Goal: Information Seeking & Learning: Learn about a topic

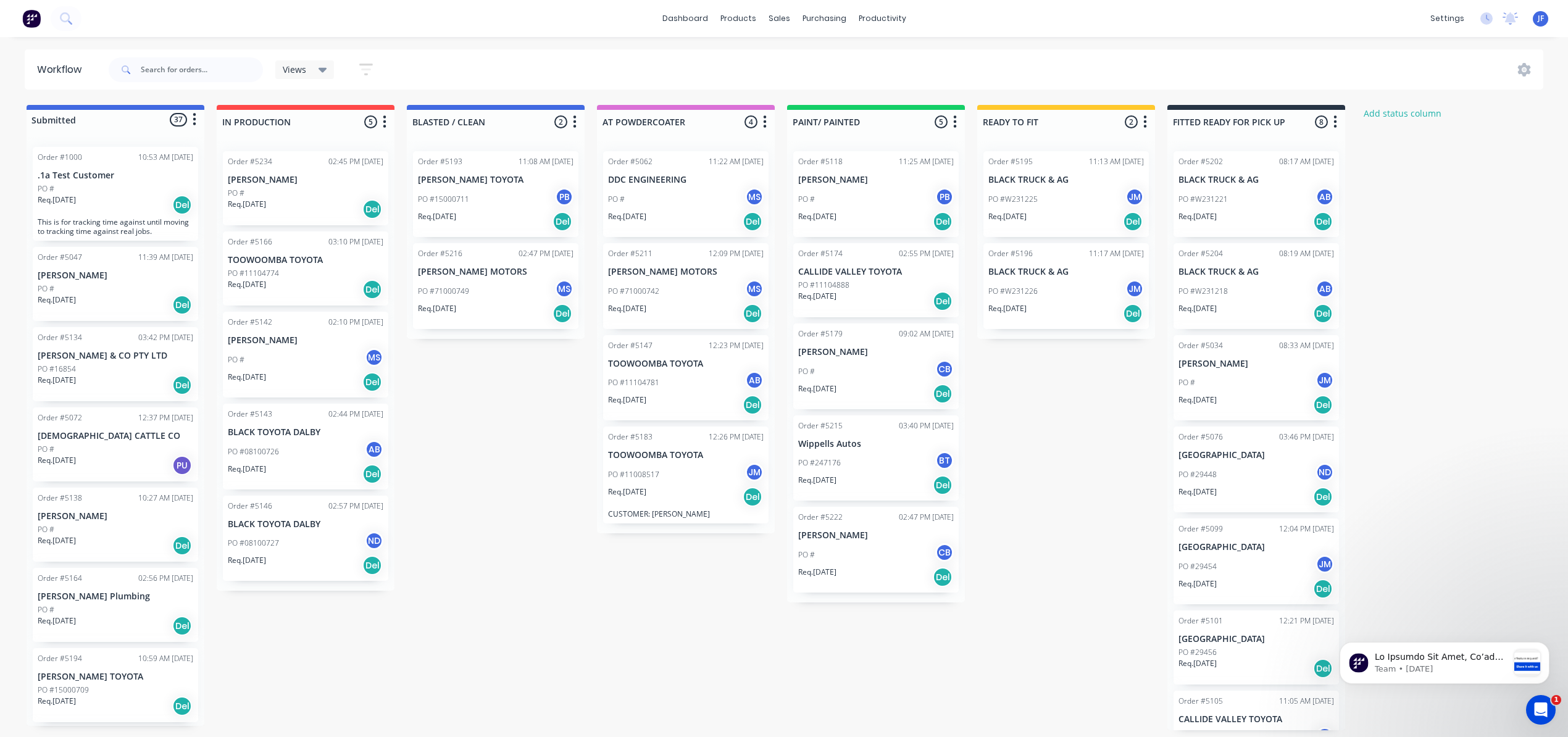
scroll to position [1462, 0]
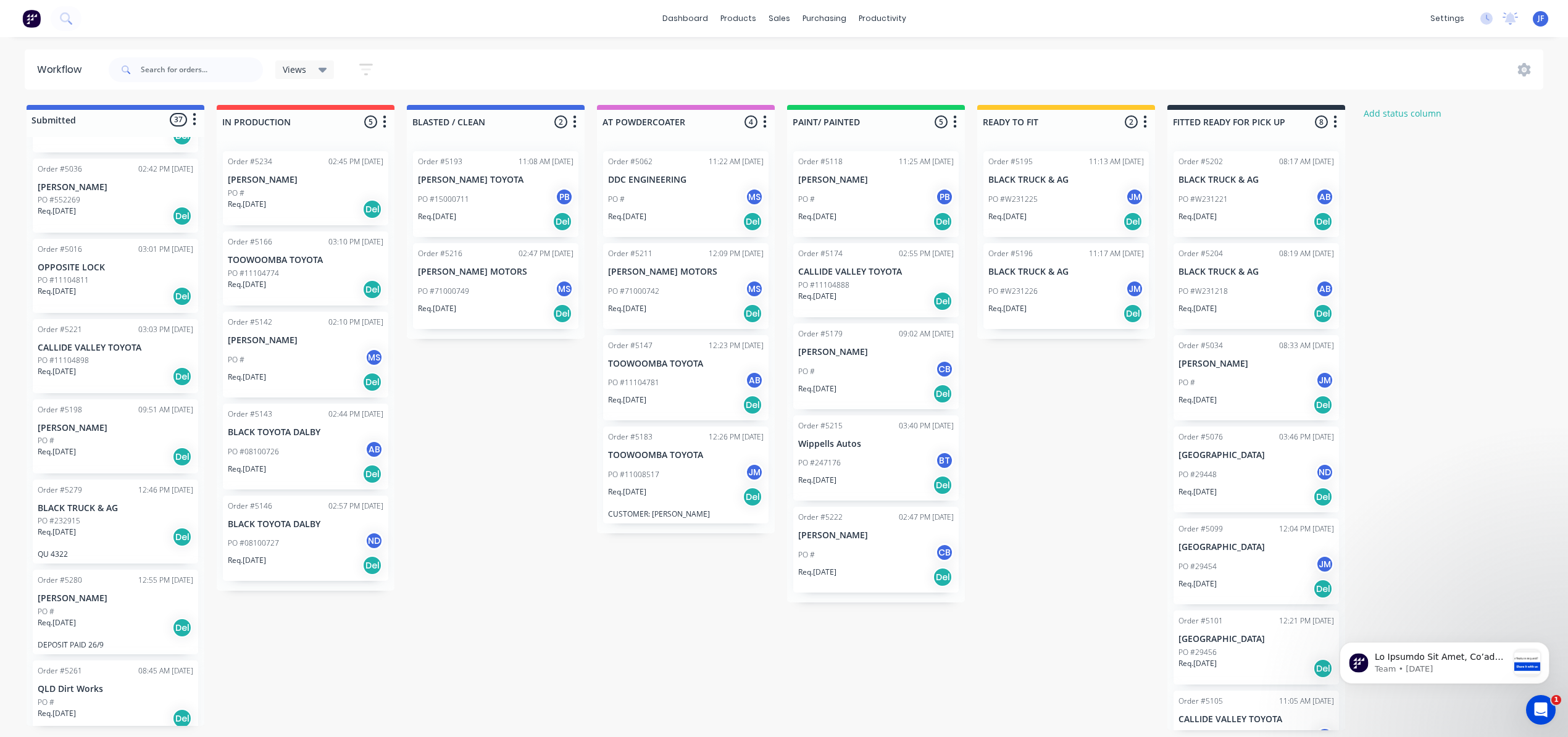
click at [1260, 296] on div "PO #W231218 AB" at bounding box center [1256, 291] width 156 height 23
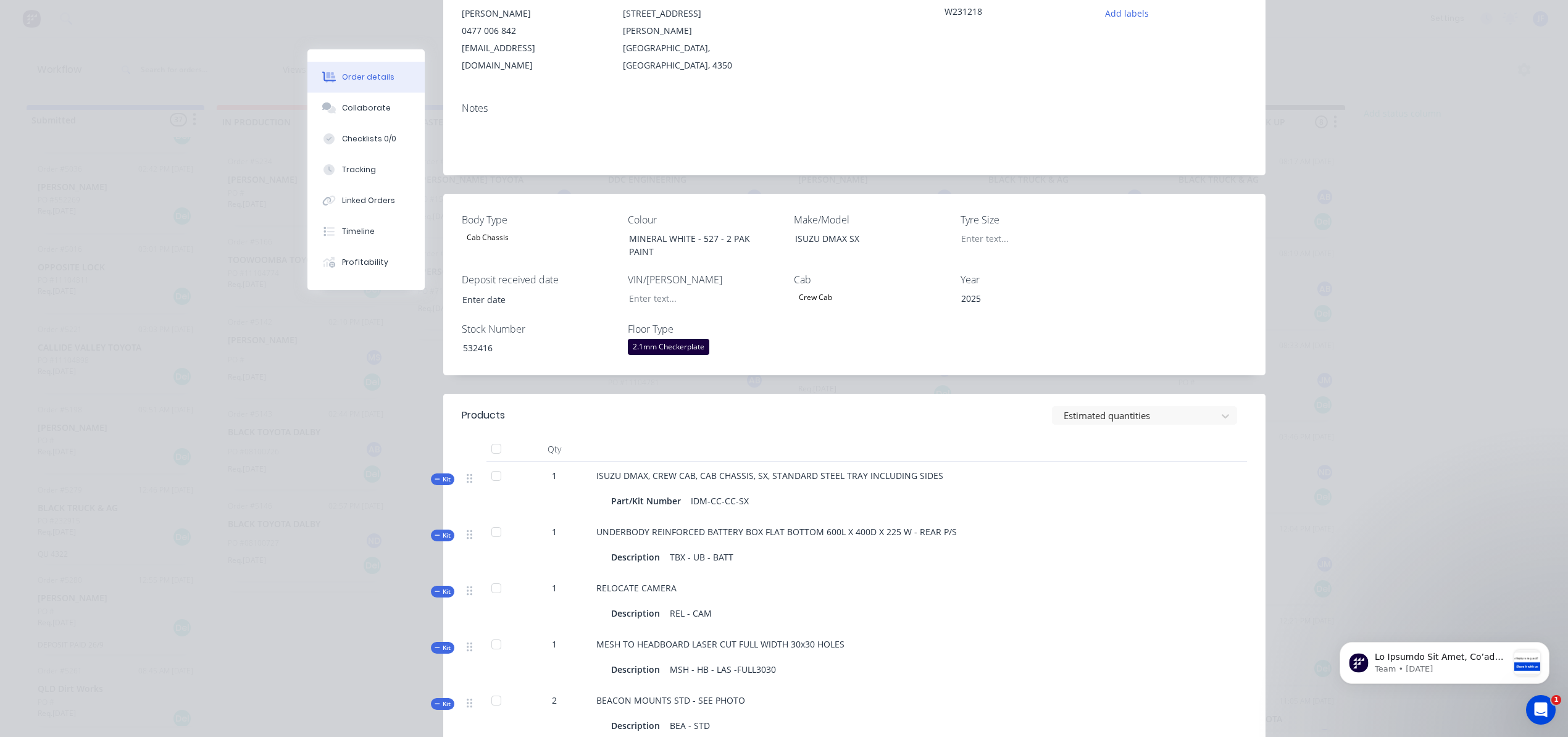
scroll to position [0, 0]
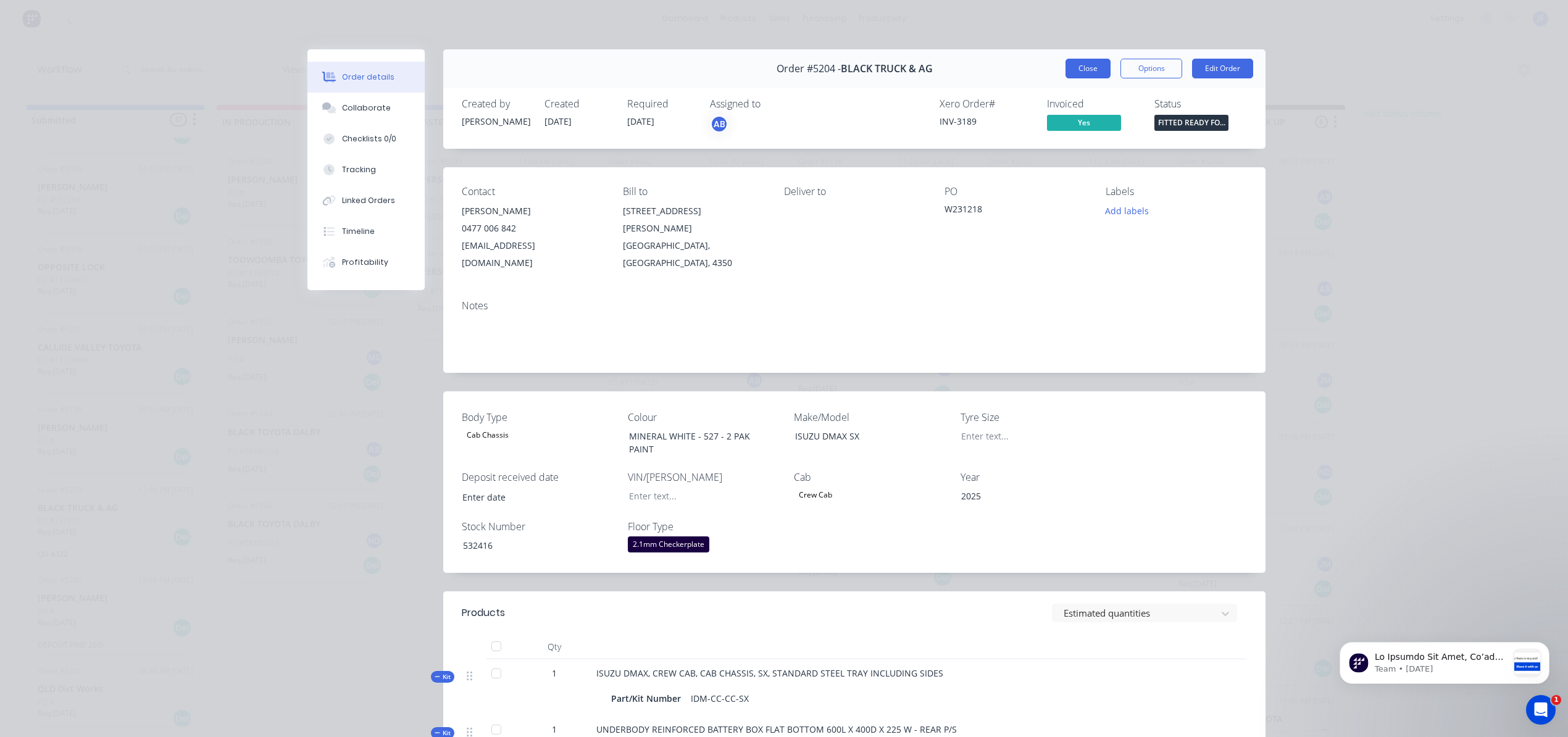
click at [1074, 67] on button "Close" at bounding box center [1088, 68] width 45 height 19
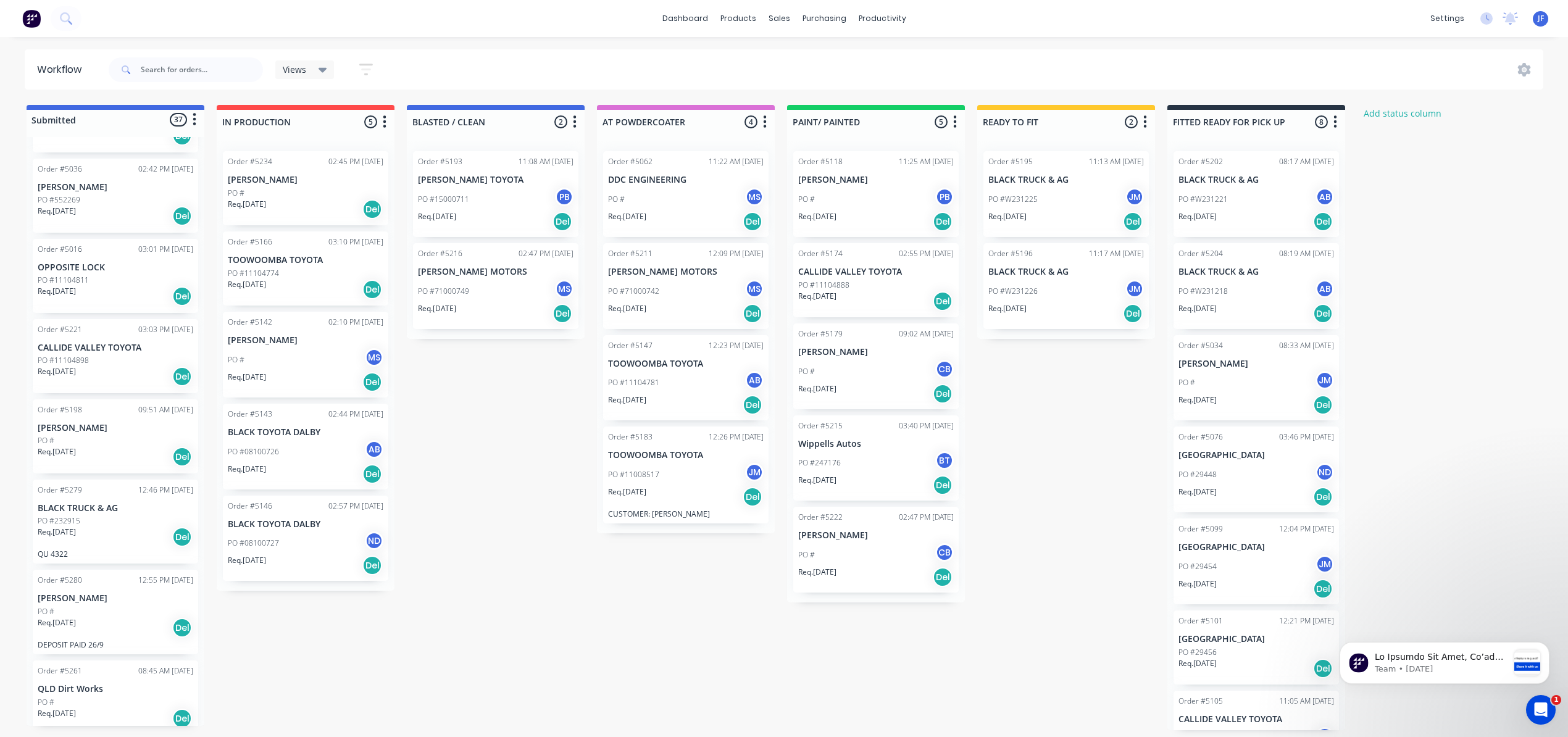
click at [1251, 210] on div "PO #W231221 AB" at bounding box center [1256, 199] width 156 height 23
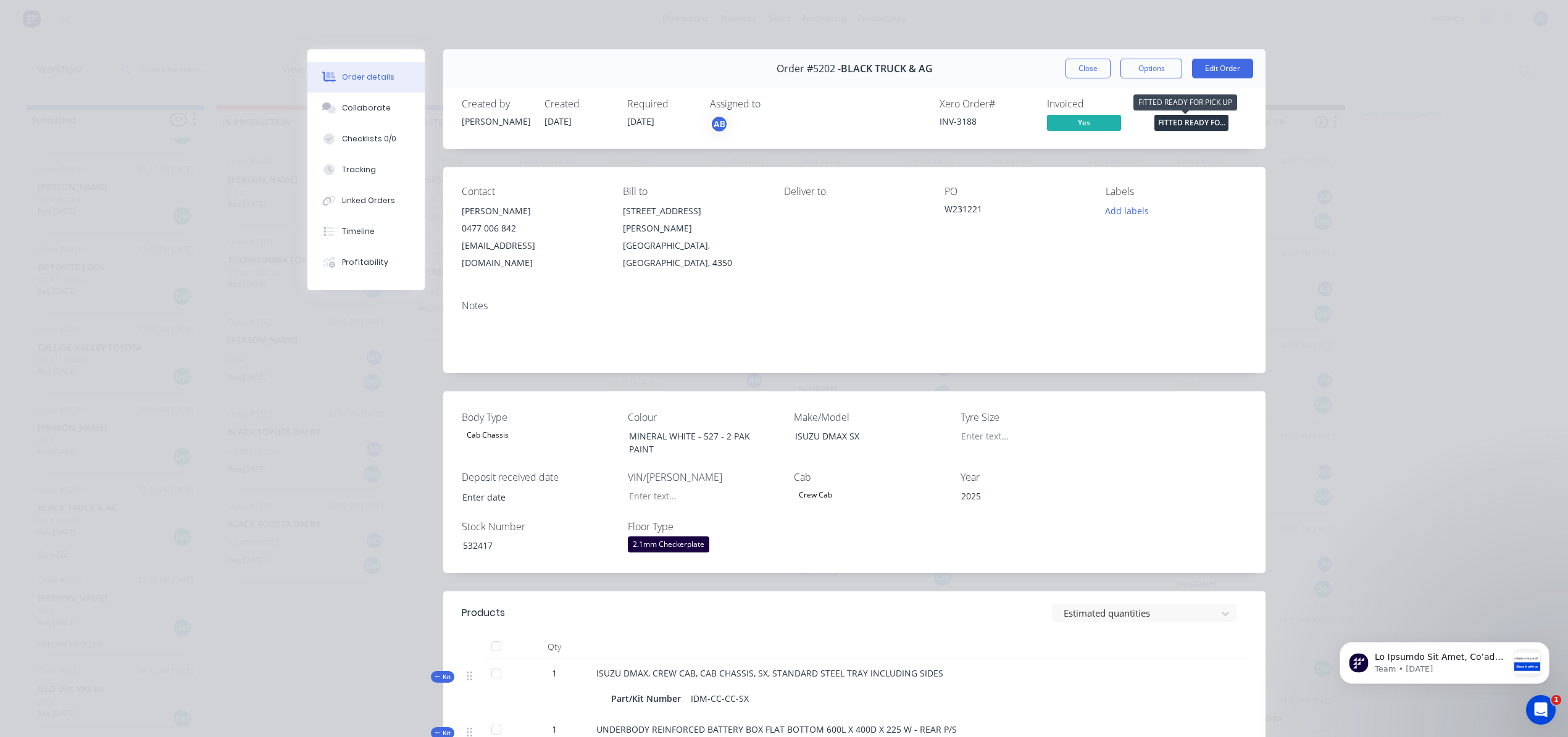
click at [1167, 127] on span "FITTED READY FO..." at bounding box center [1192, 123] width 74 height 16
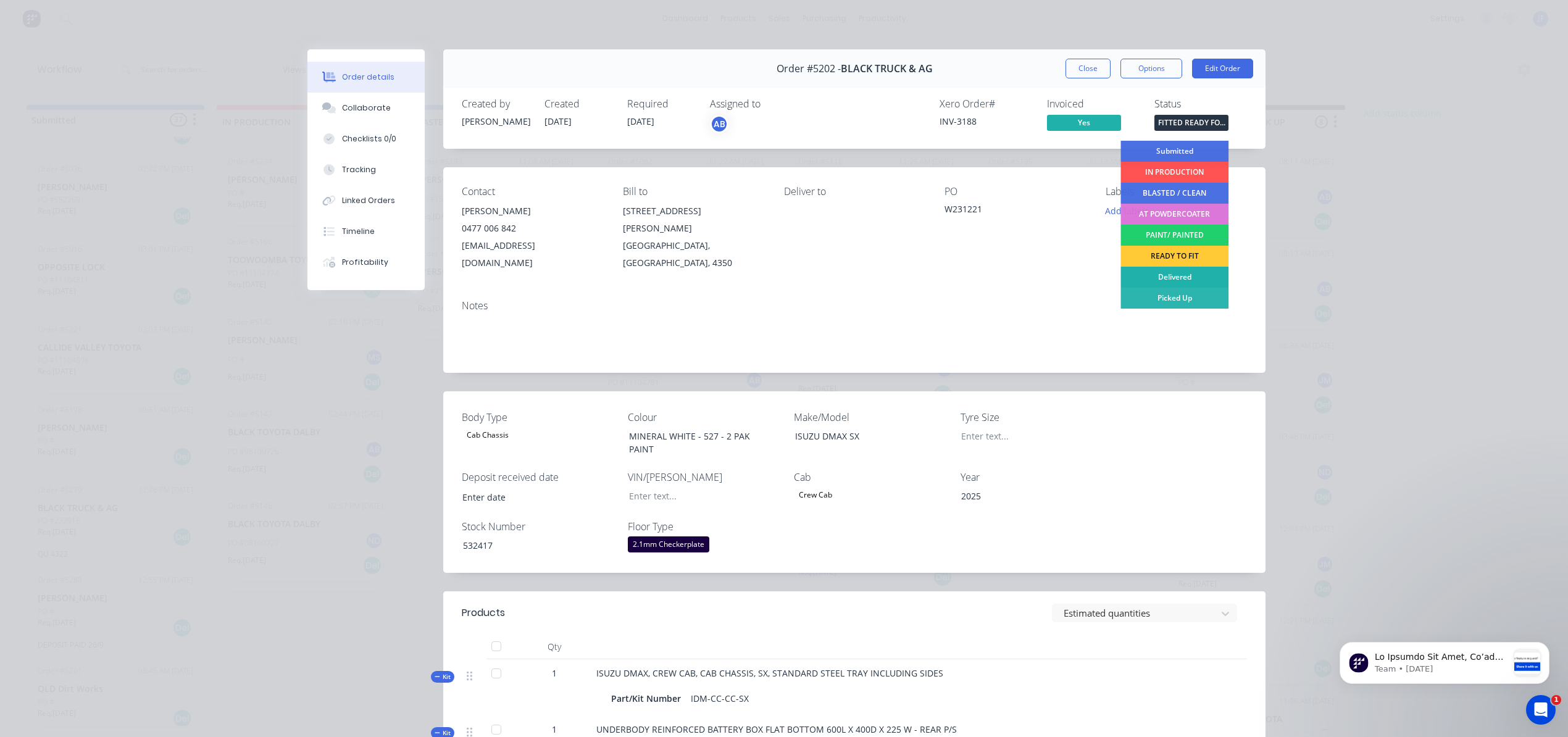
click at [1166, 277] on div "Delivered" at bounding box center [1174, 277] width 108 height 21
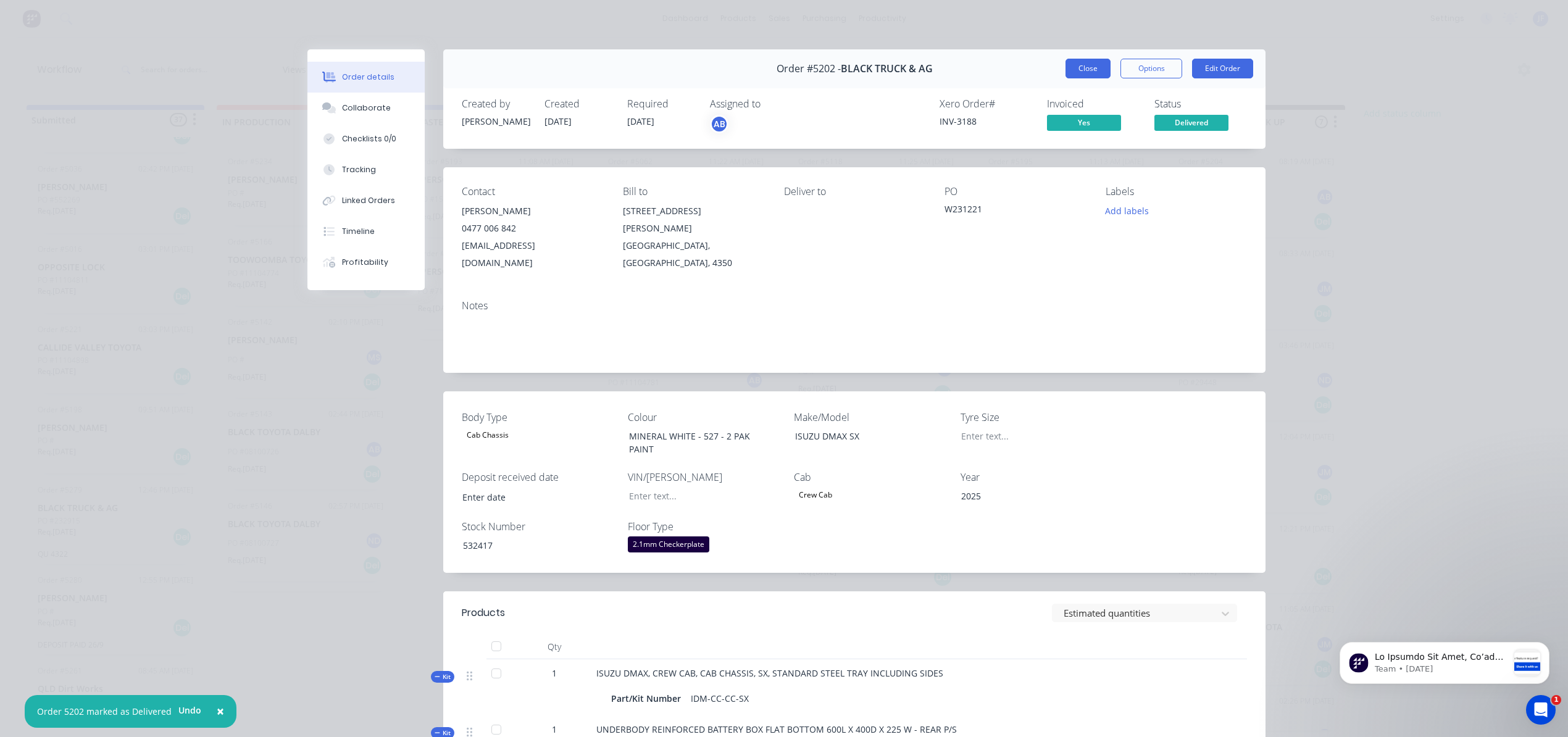
click at [1095, 70] on button "Close" at bounding box center [1088, 68] width 45 height 19
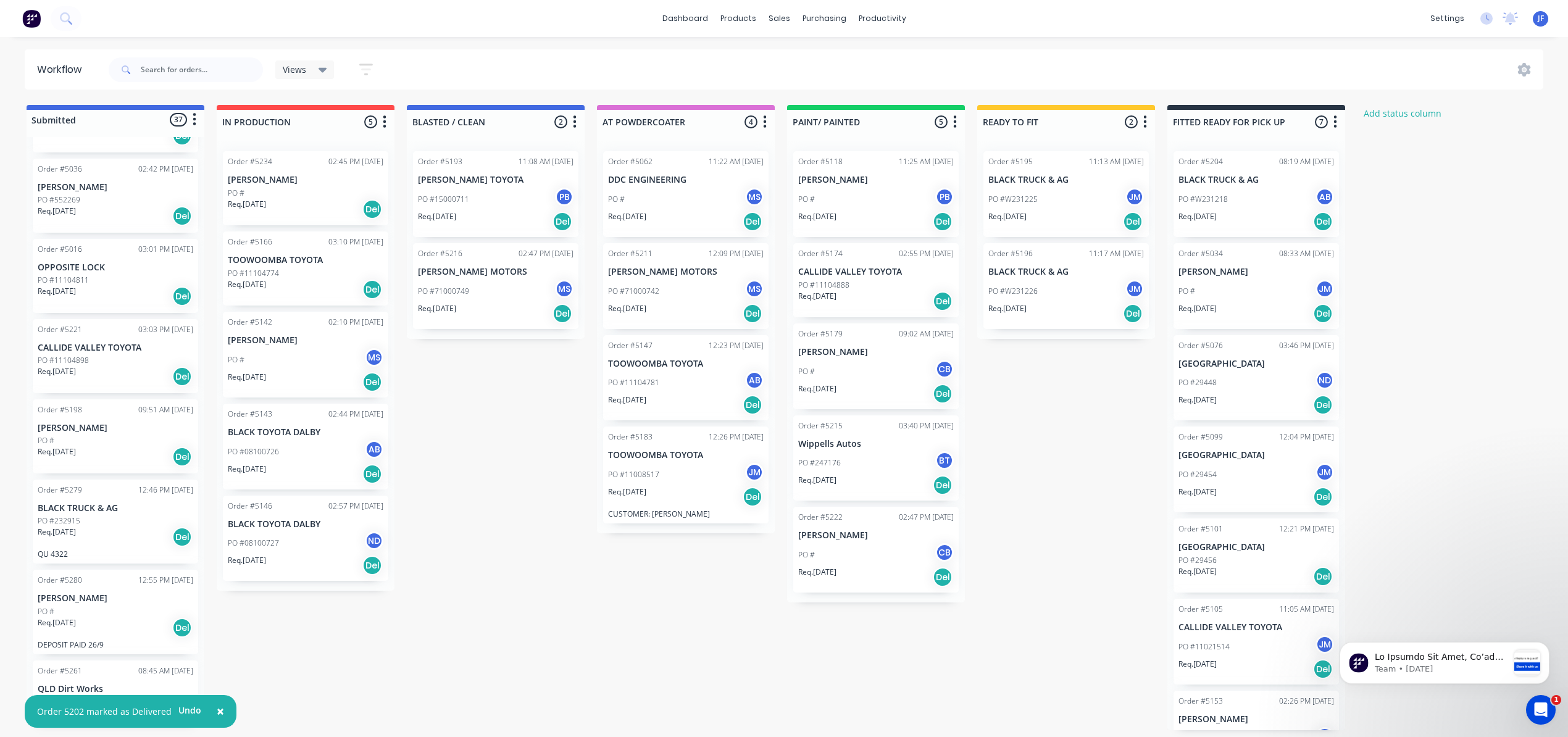
click at [1234, 208] on div "PO #W231218 AB" at bounding box center [1256, 199] width 156 height 23
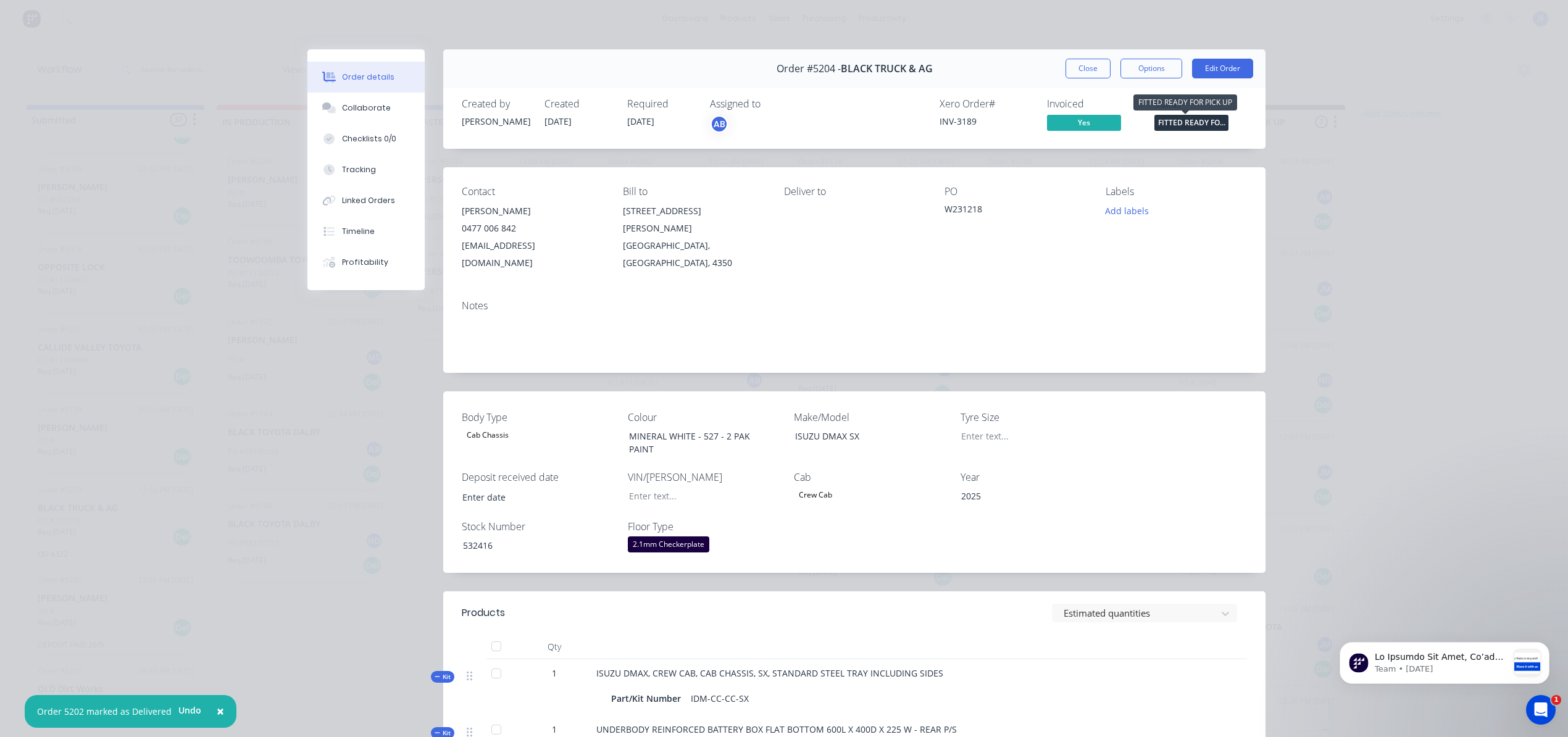
click at [1166, 127] on span "FITTED READY FO..." at bounding box center [1192, 123] width 74 height 16
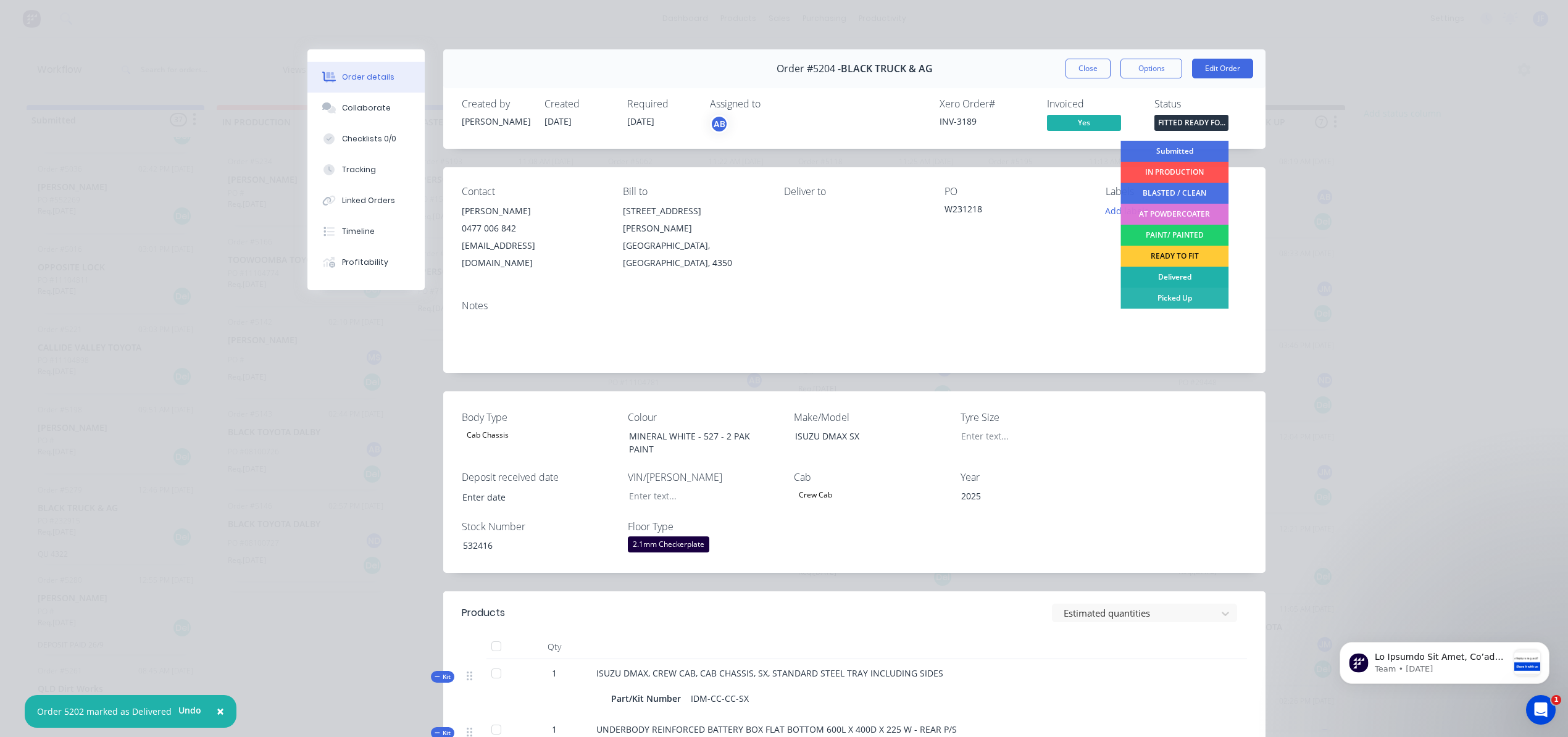
click at [1170, 278] on div "Delivered" at bounding box center [1174, 277] width 108 height 21
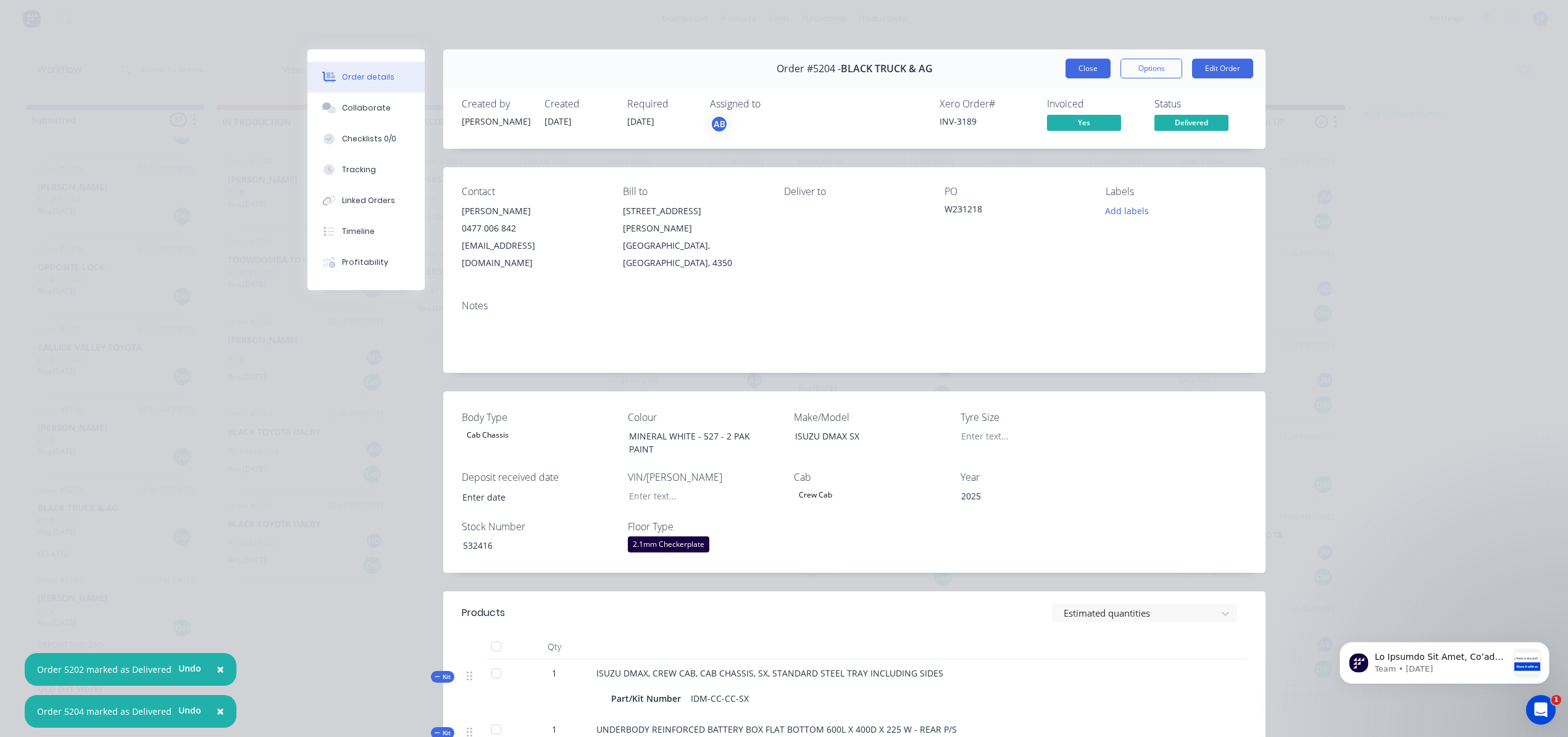
click at [1097, 70] on button "Close" at bounding box center [1088, 68] width 45 height 19
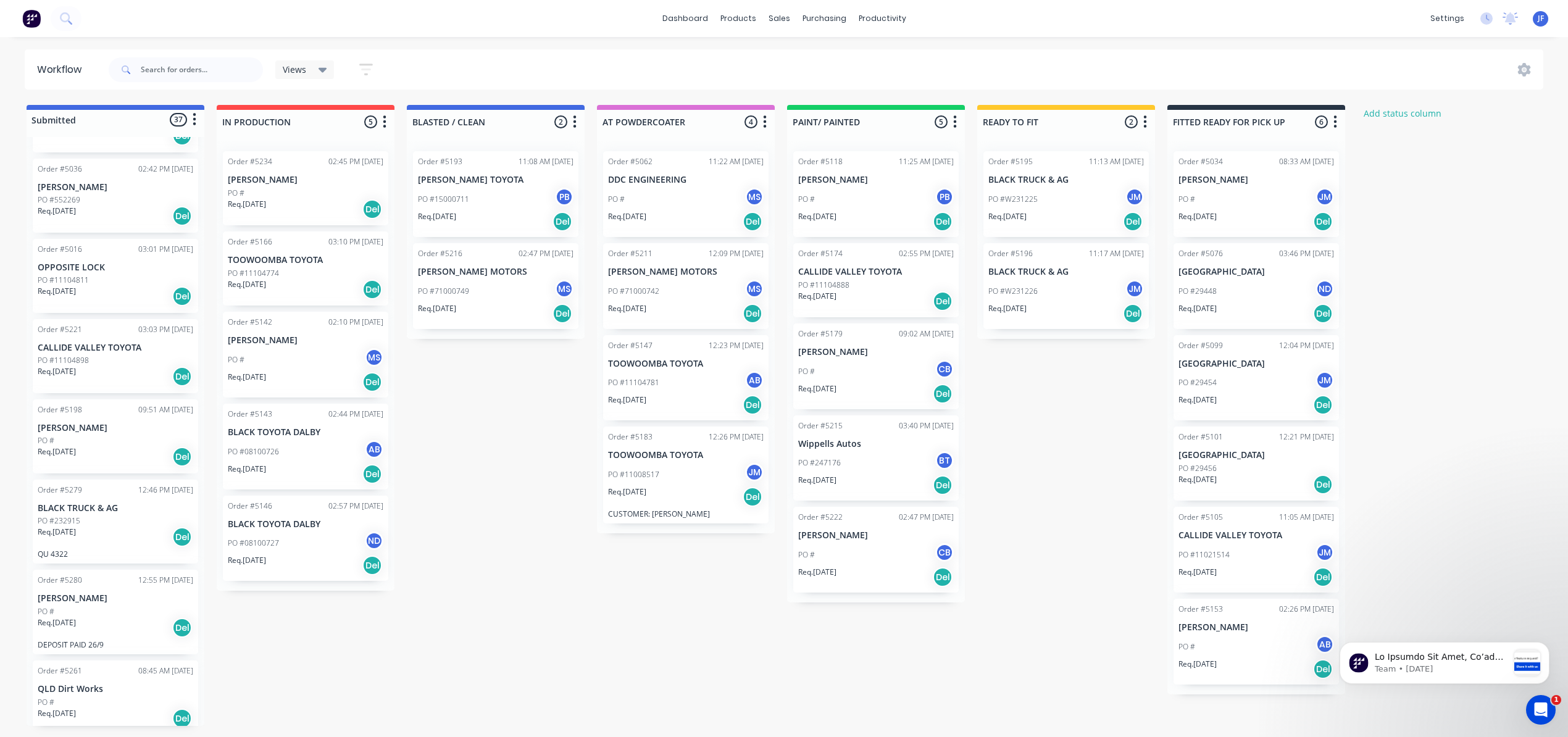
drag, startPoint x: 1068, startPoint y: 208, endPoint x: 1065, endPoint y: 223, distance: 15.3
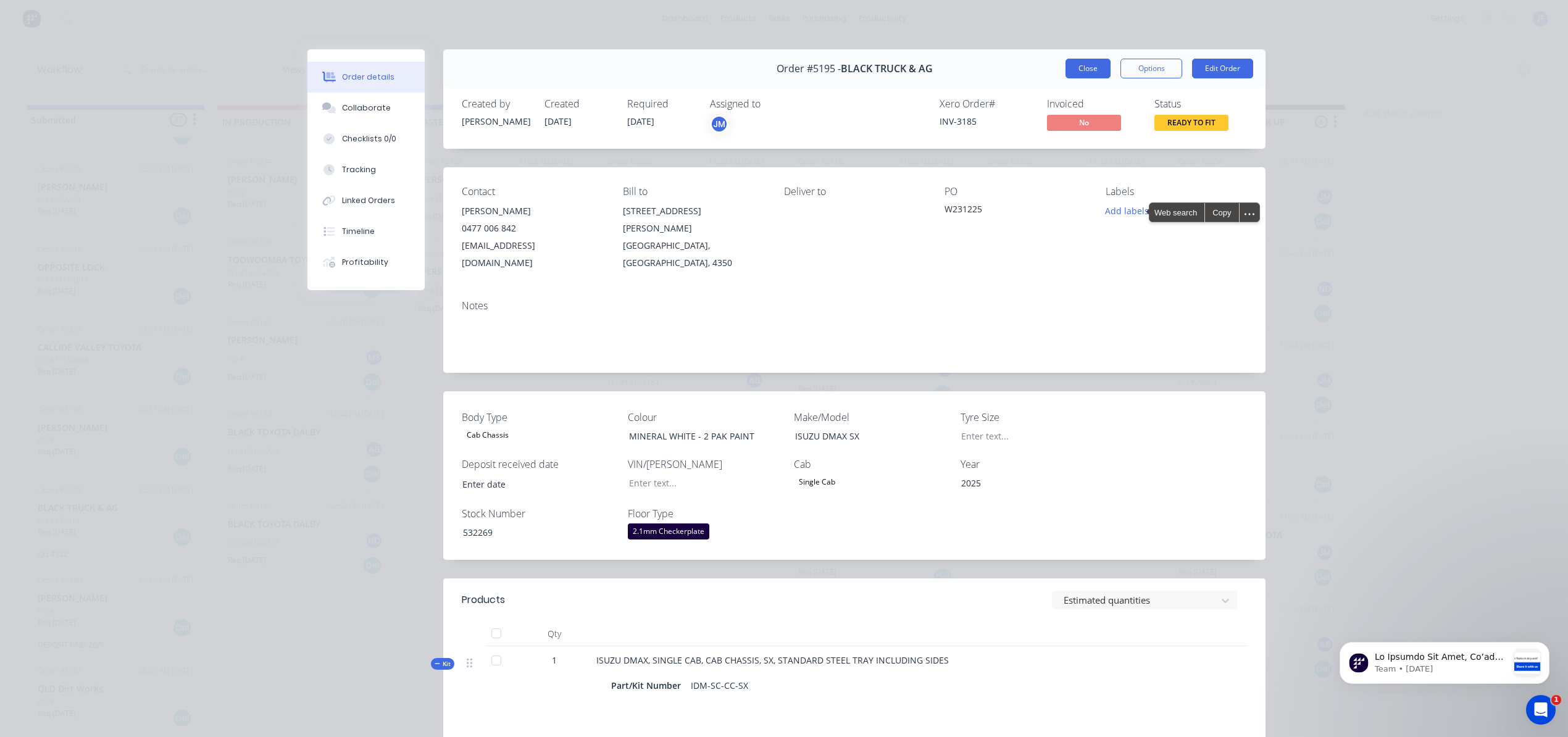
click at [1082, 74] on button "Close" at bounding box center [1088, 68] width 45 height 19
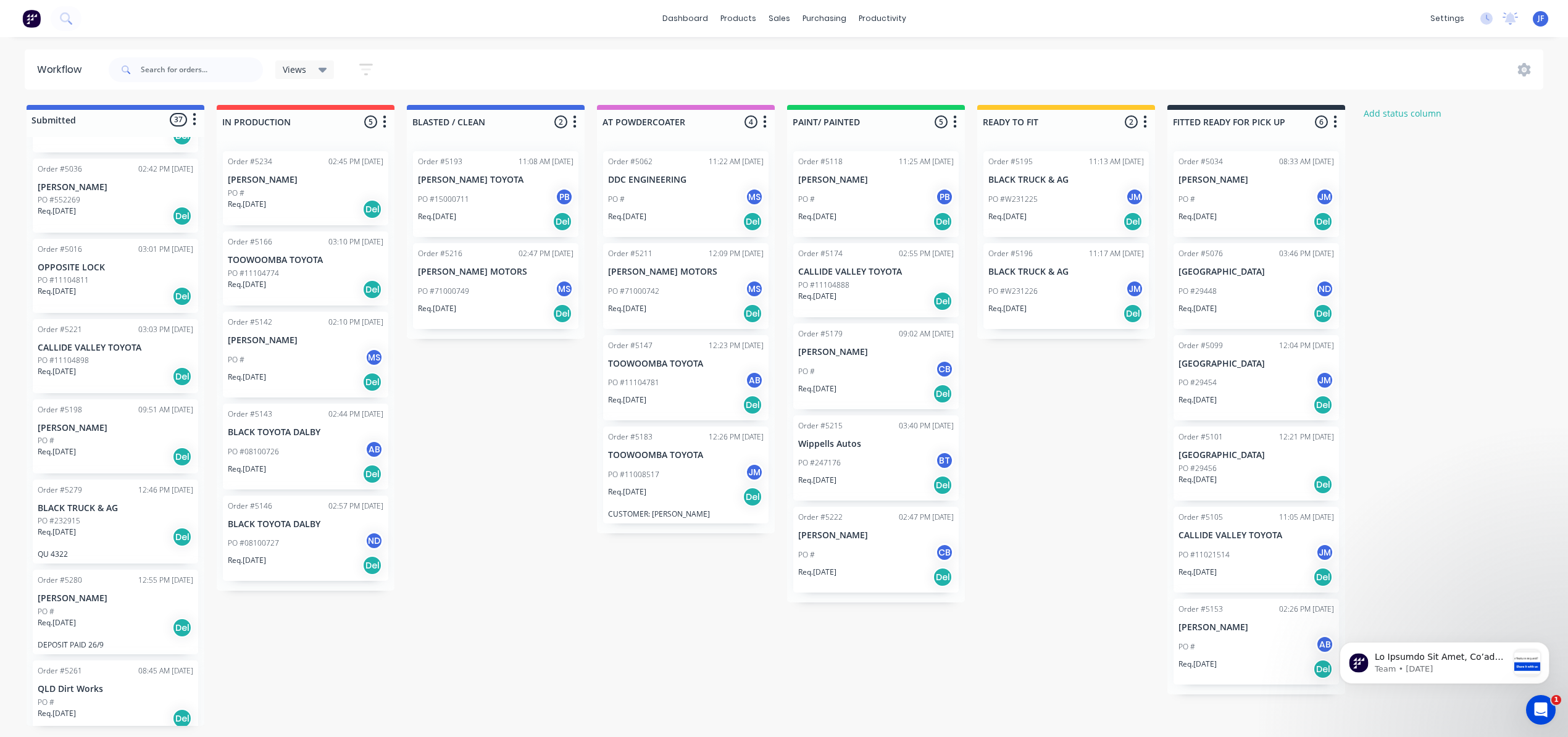
click at [1070, 305] on div "Req. [DATE] Del" at bounding box center [1066, 313] width 156 height 21
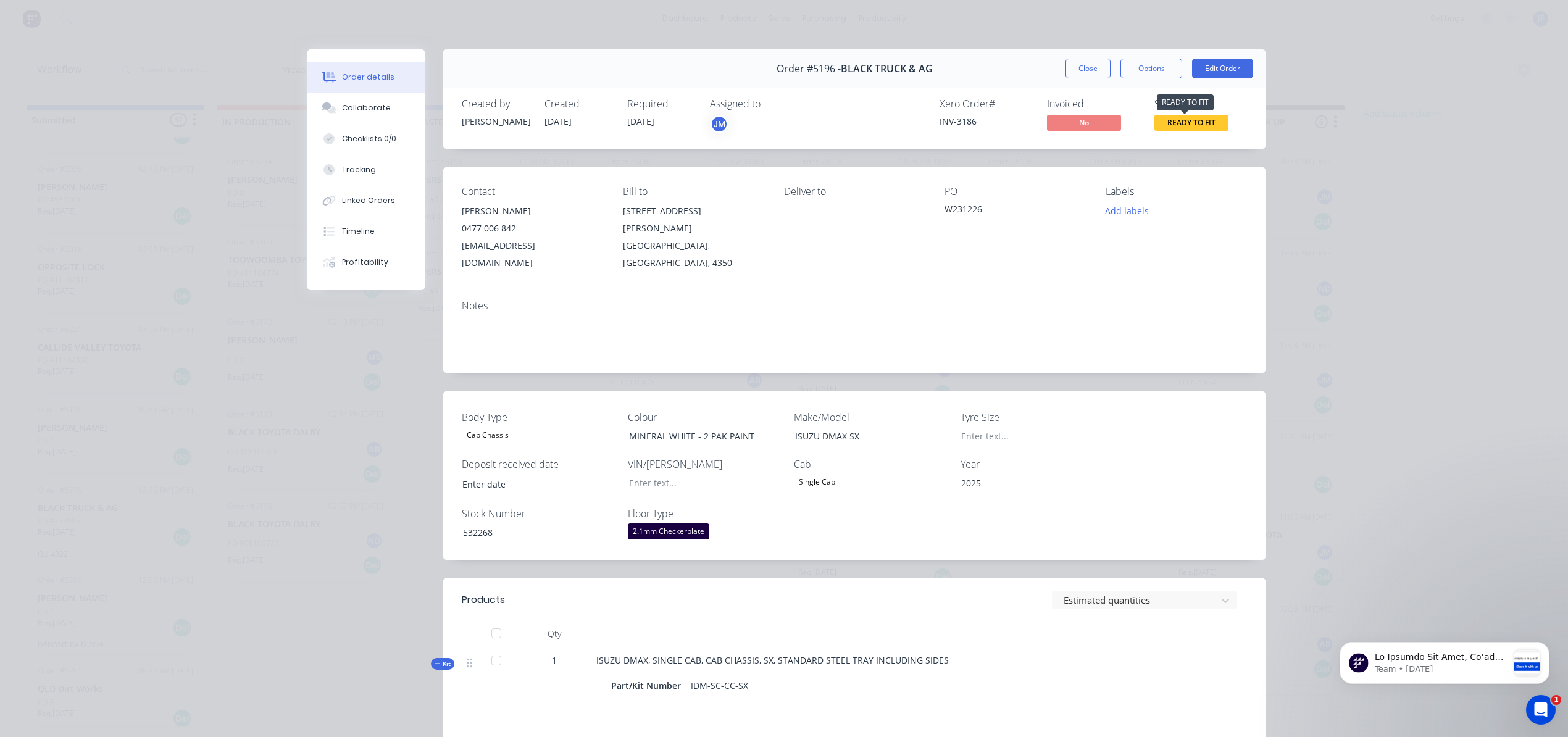
click at [1173, 122] on span "READY TO FIT" at bounding box center [1192, 123] width 74 height 16
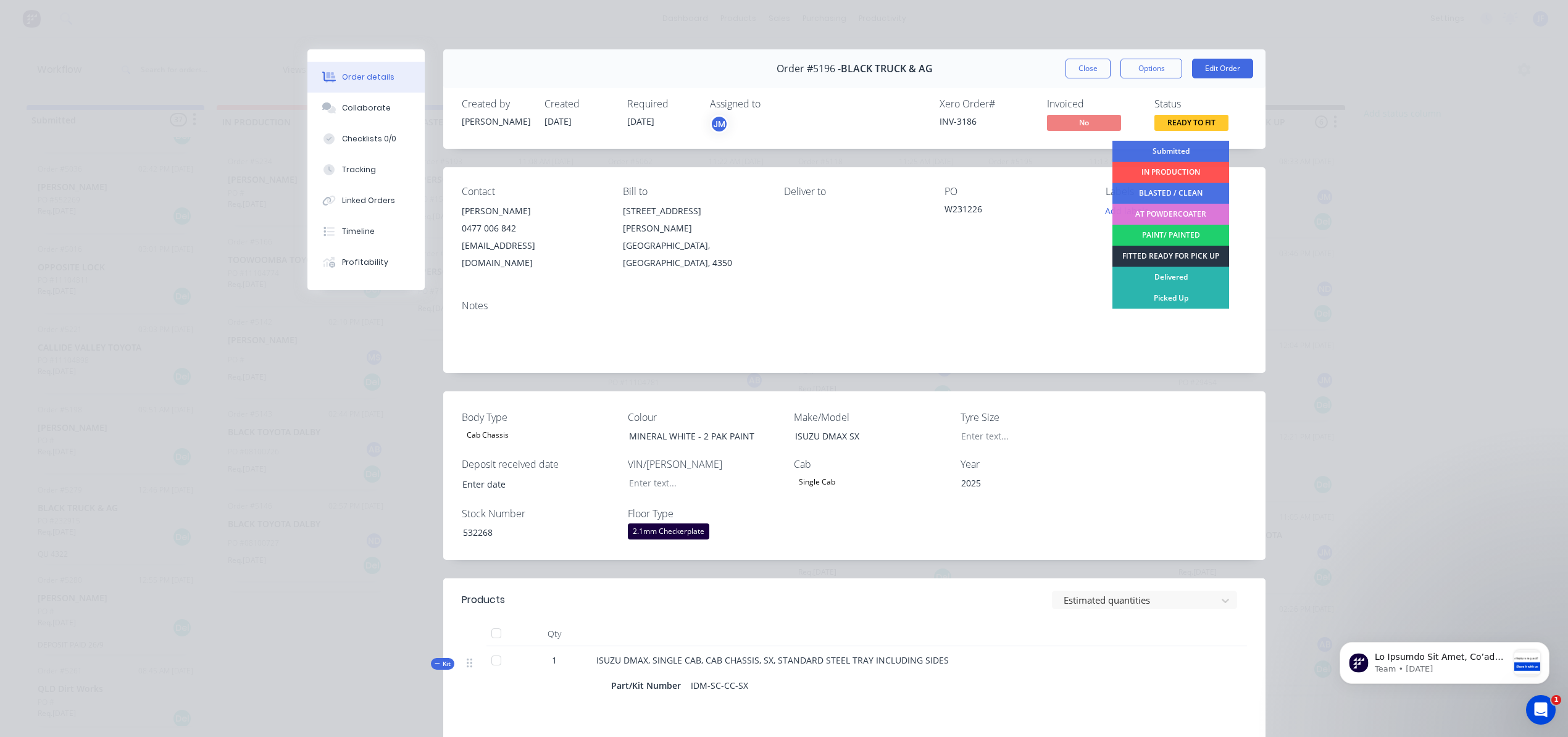
click at [1136, 254] on div "FITTED READY FOR PICK UP" at bounding box center [1171, 256] width 117 height 21
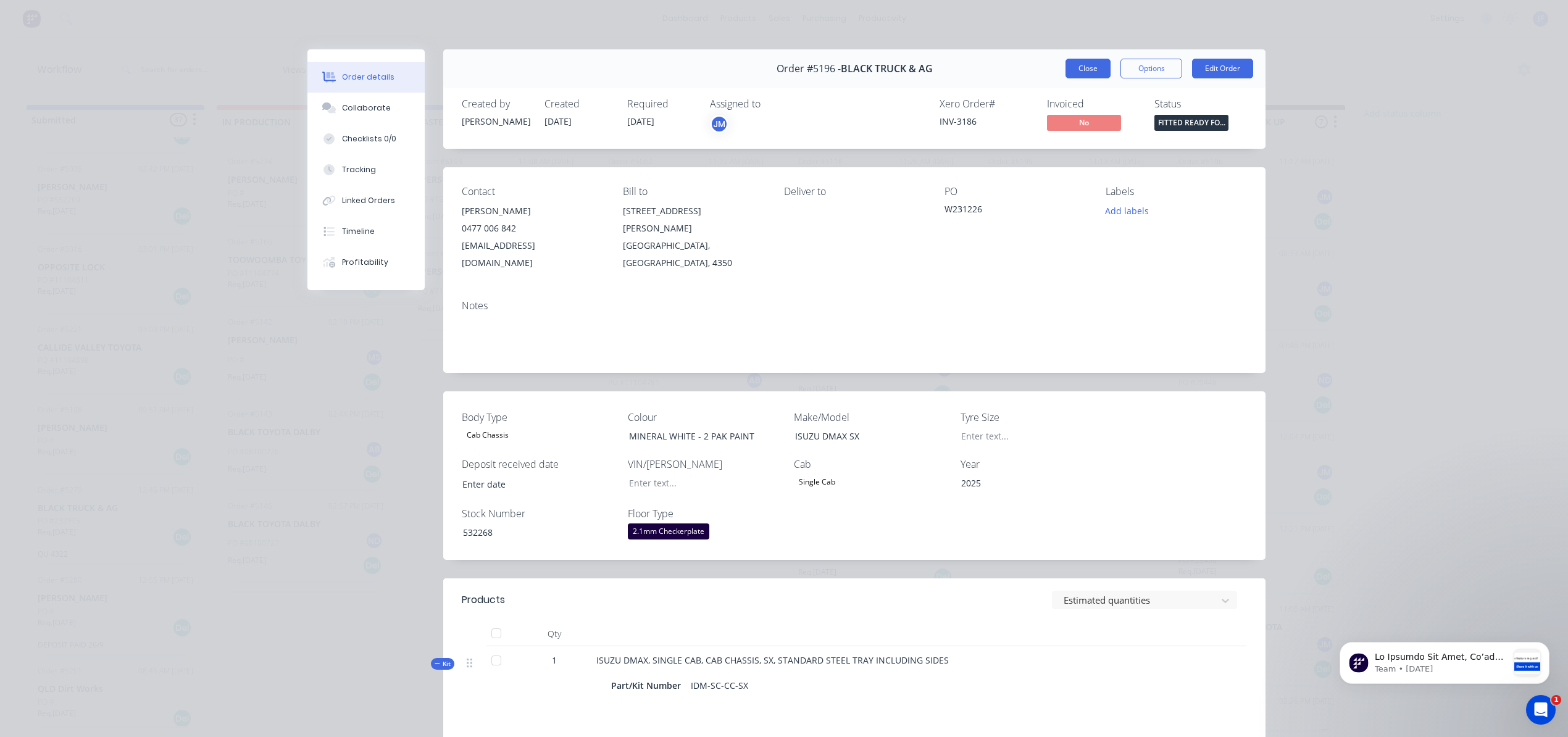
click at [1087, 77] on button "Close" at bounding box center [1088, 68] width 45 height 19
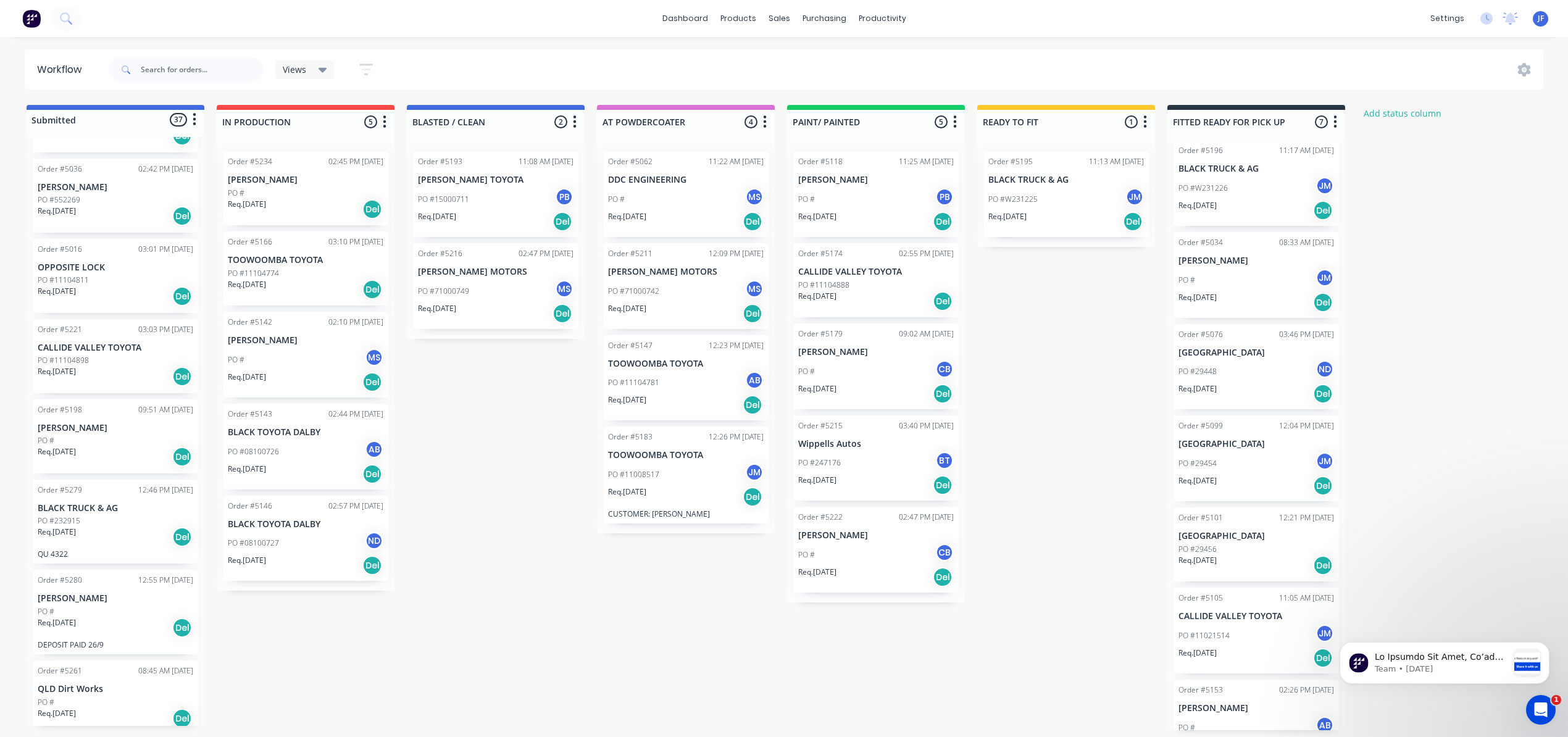
scroll to position [43, 0]
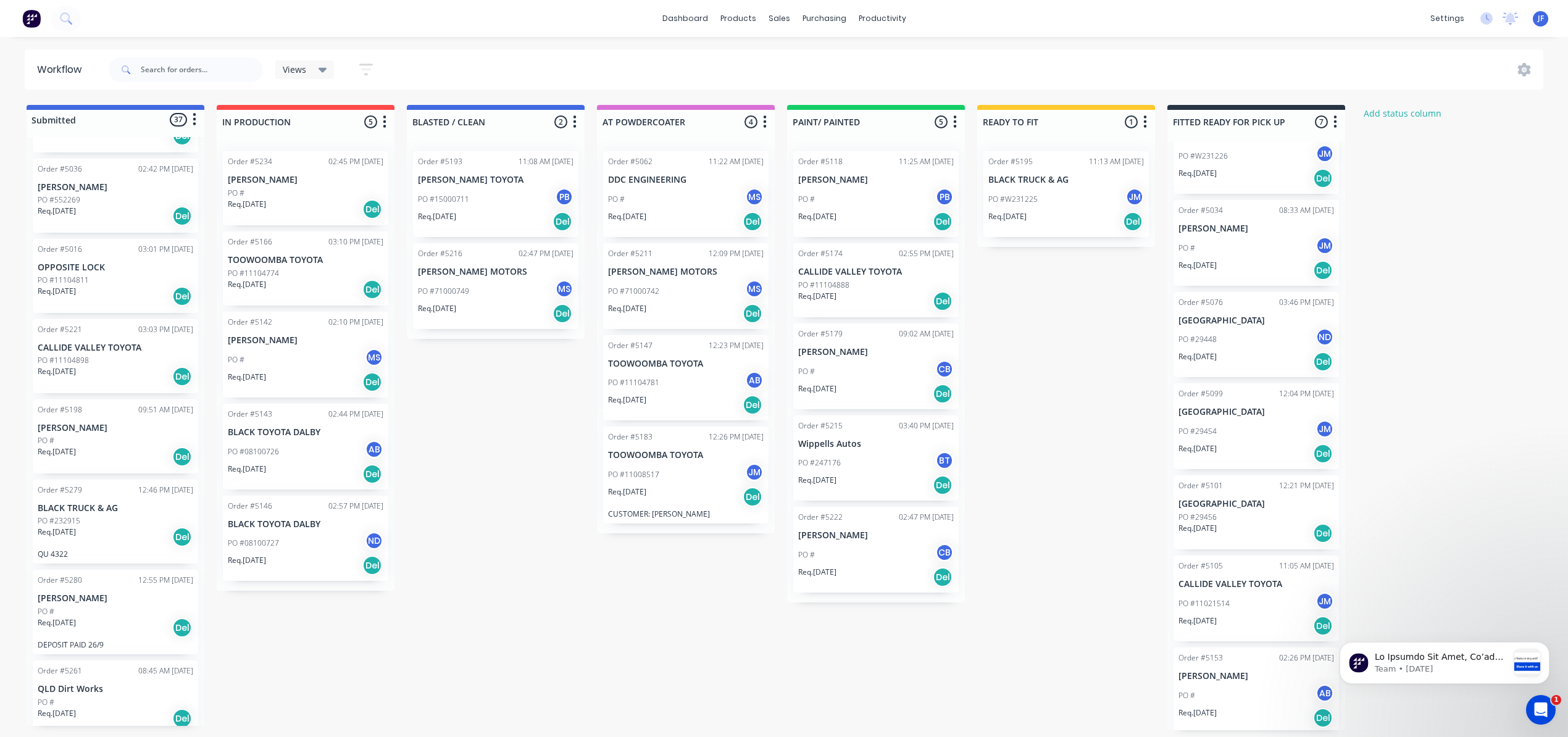
click at [1243, 598] on div "PO #11021514 JM" at bounding box center [1256, 603] width 156 height 23
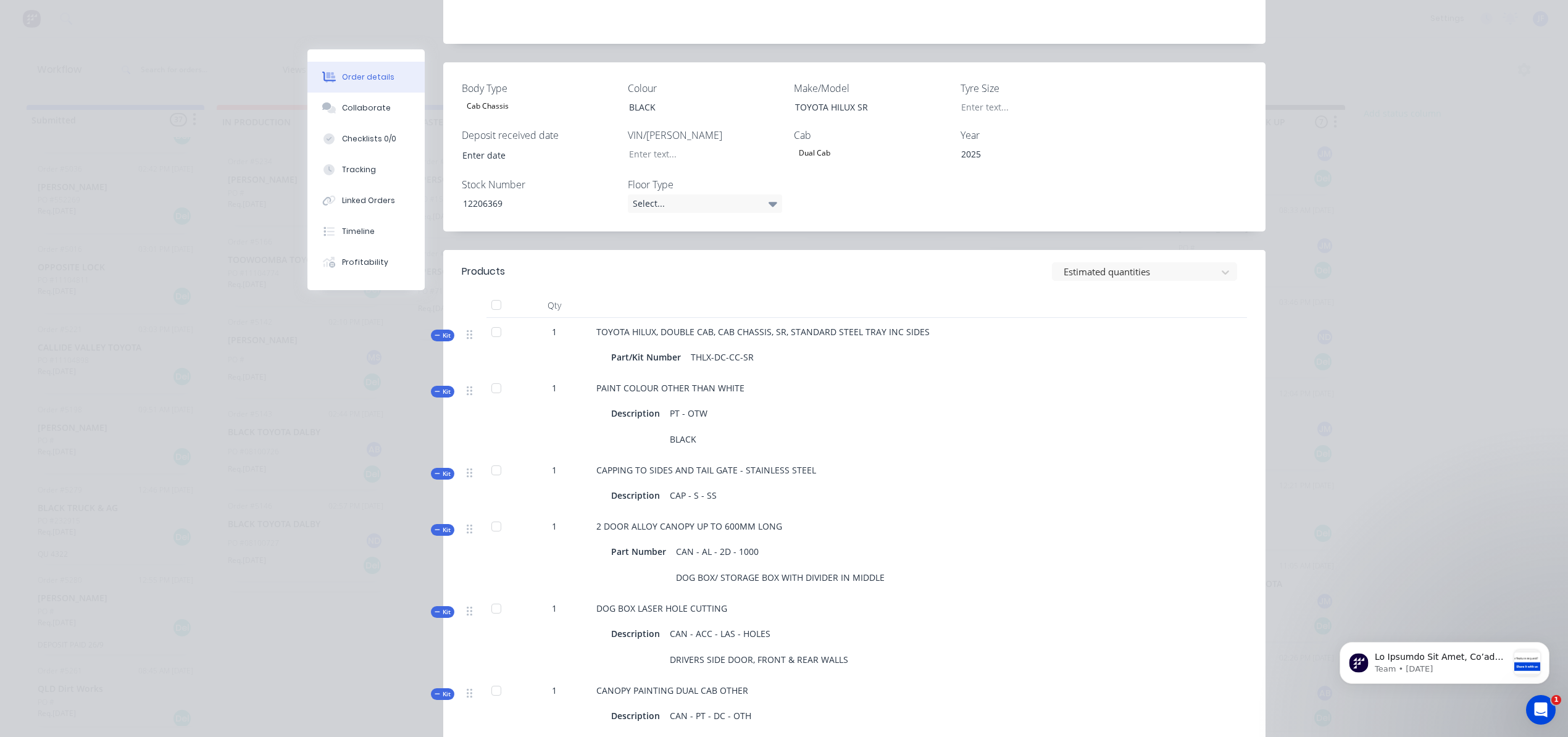
scroll to position [0, 0]
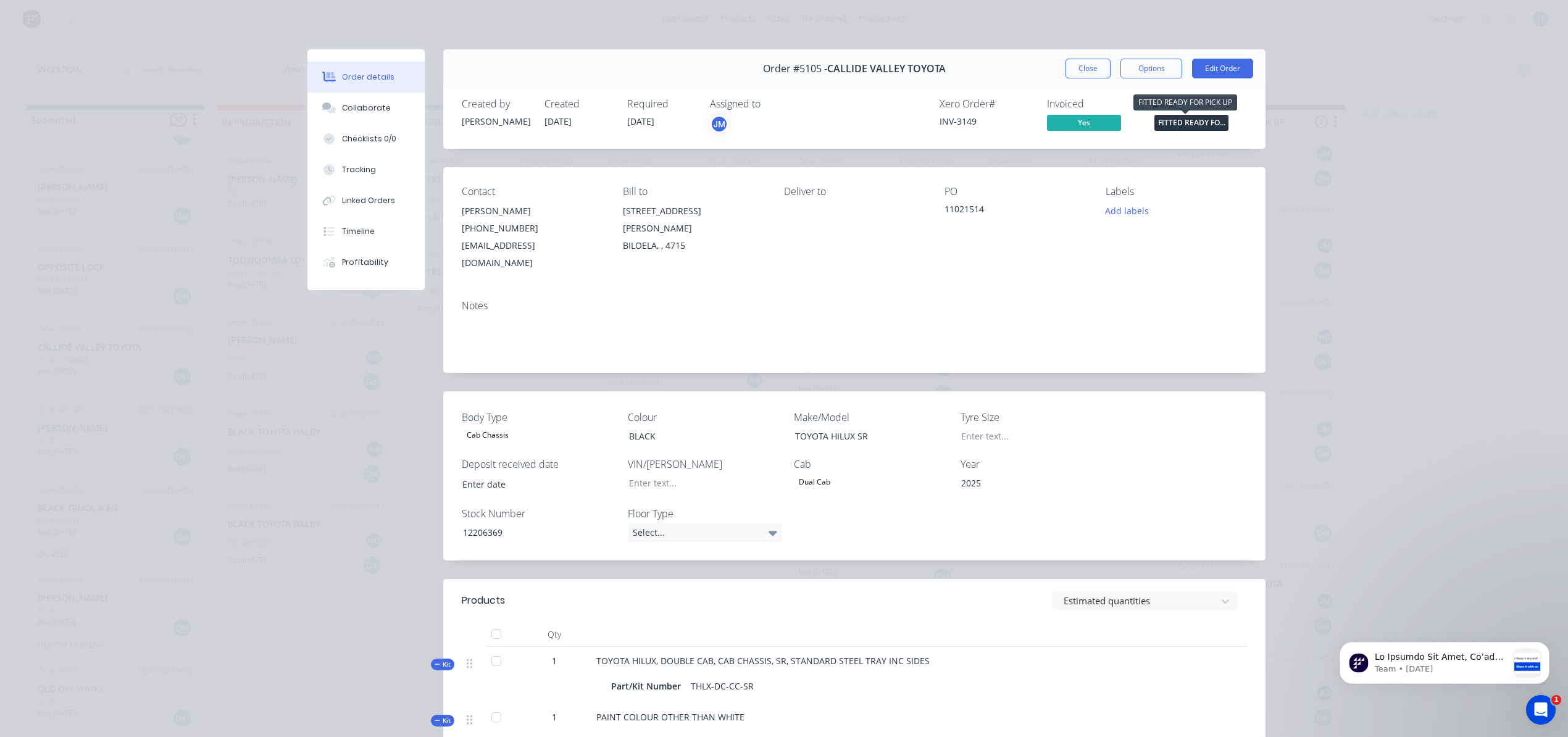
click at [1163, 128] on span "FITTED READY FO..." at bounding box center [1192, 123] width 74 height 16
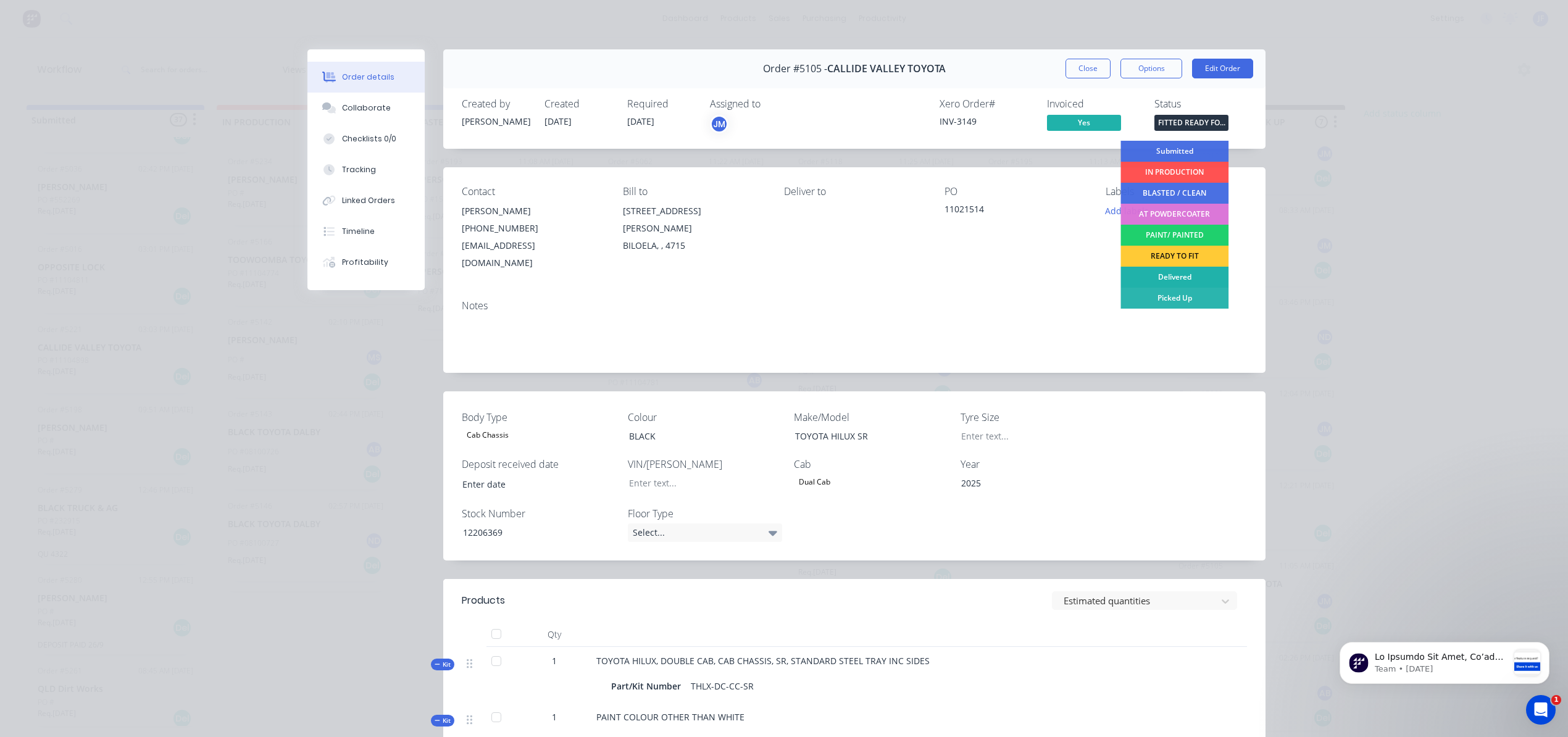
click at [1184, 275] on div "Delivered" at bounding box center [1174, 277] width 108 height 21
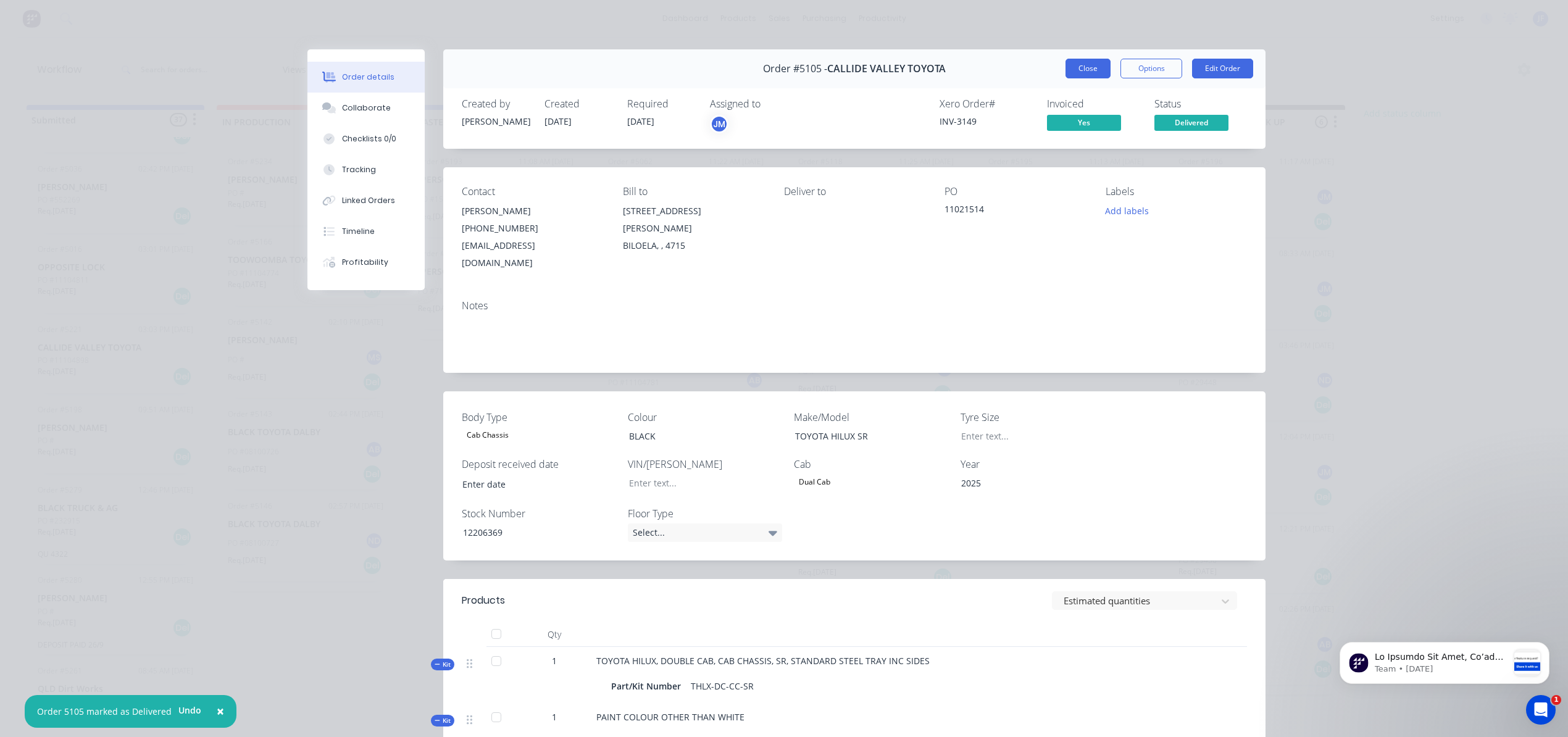
click at [1072, 62] on button "Close" at bounding box center [1088, 68] width 45 height 19
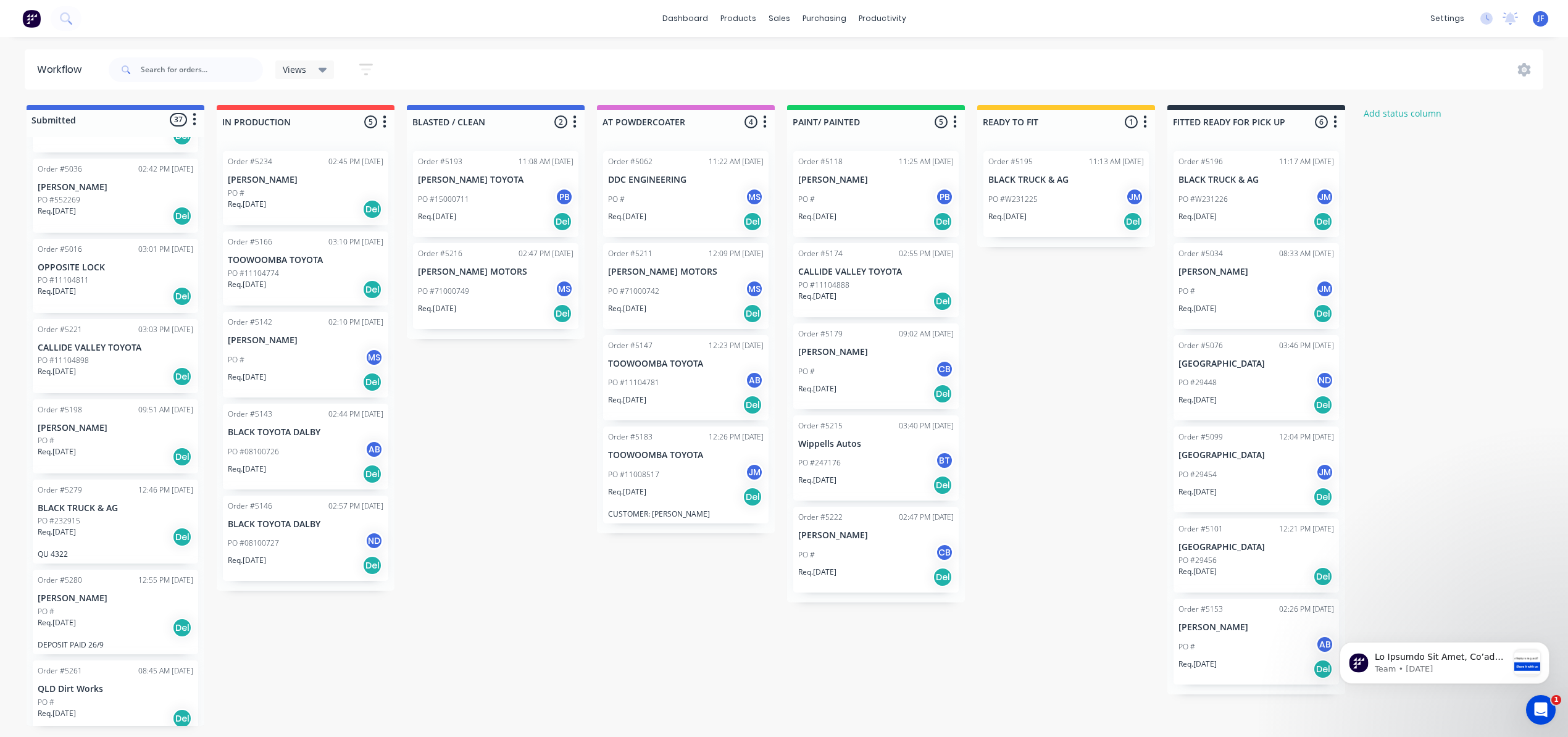
click at [1287, 660] on div "Req. [DATE] Del" at bounding box center [1256, 669] width 156 height 21
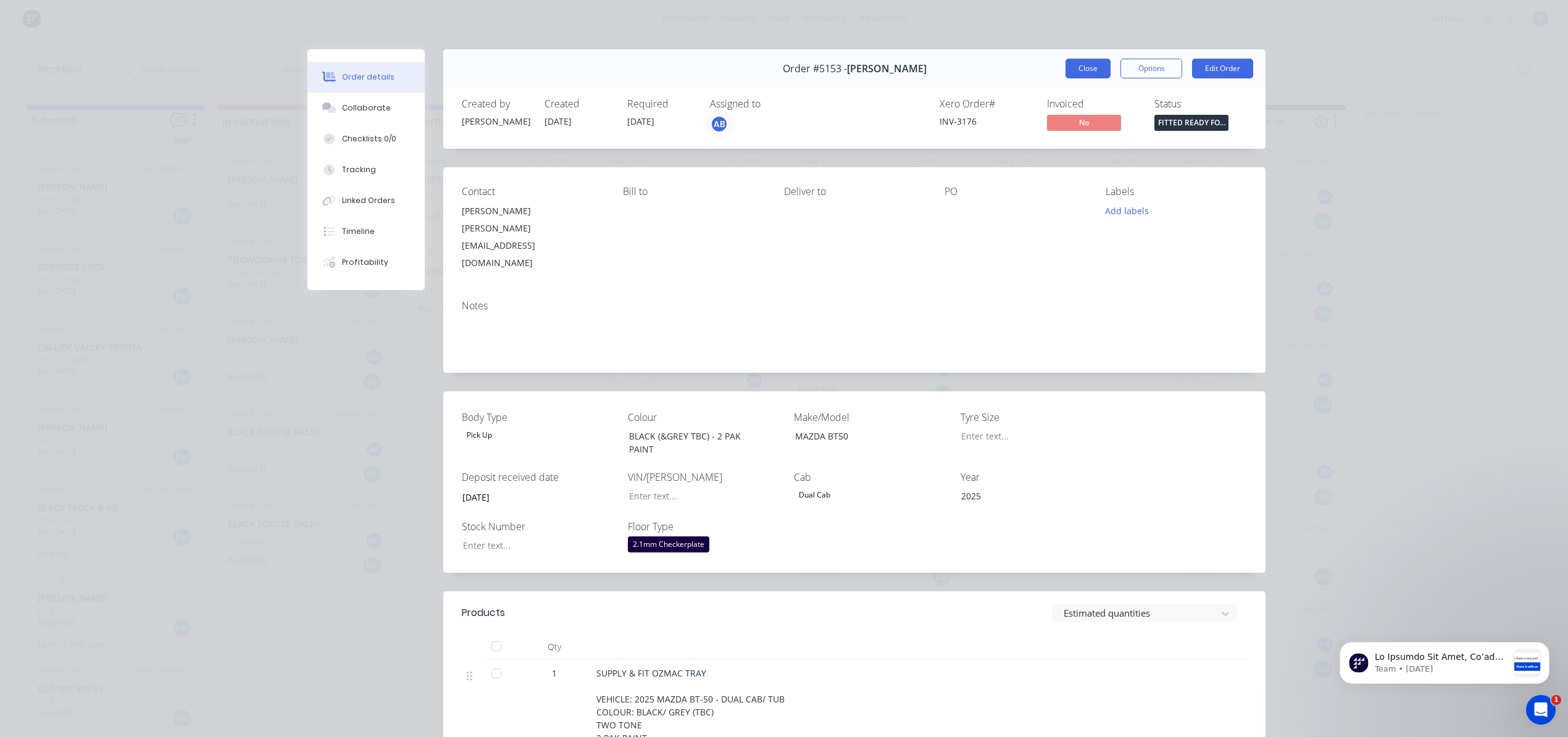
click at [1084, 62] on button "Close" at bounding box center [1088, 68] width 45 height 19
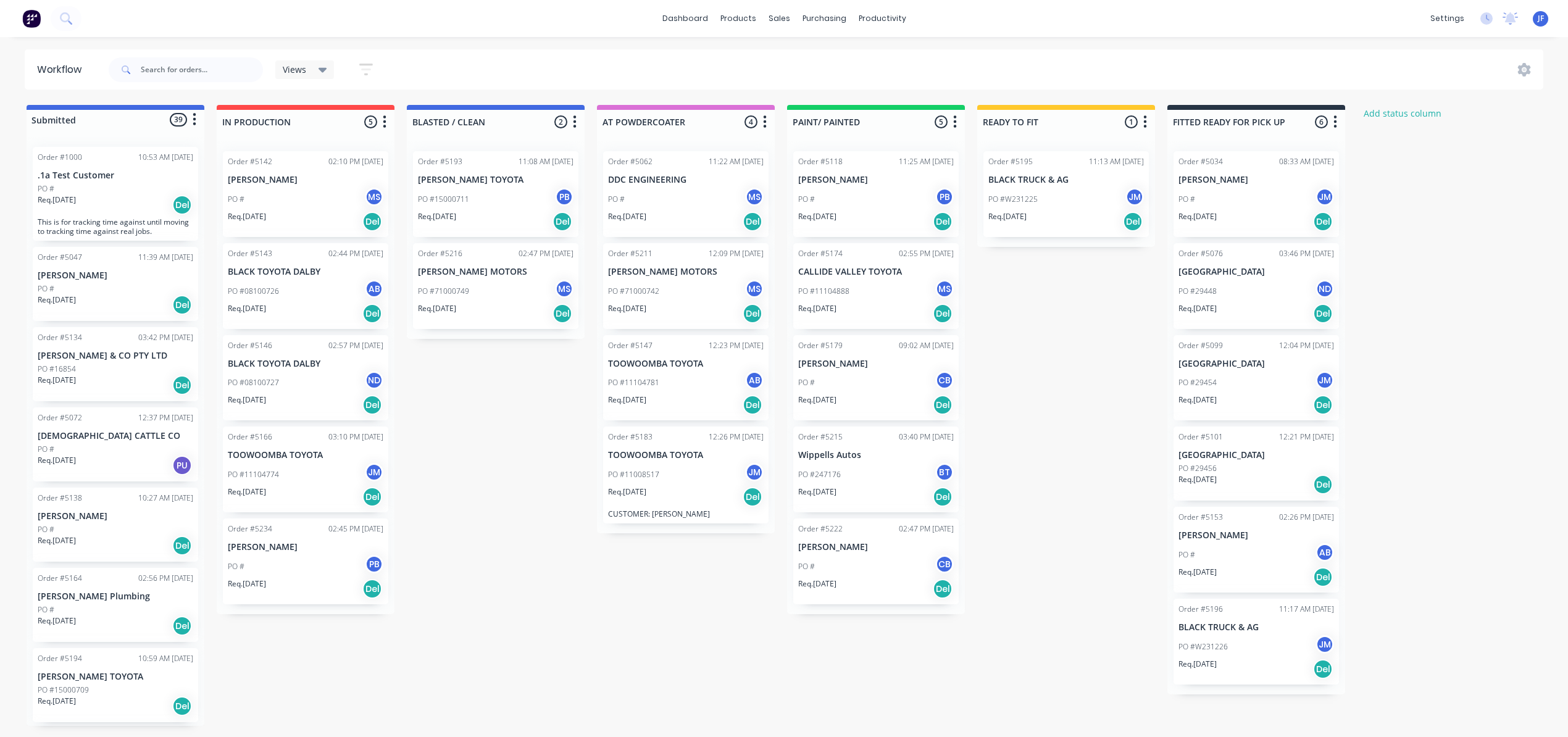
click at [1197, 537] on p "[PERSON_NAME]" at bounding box center [1256, 535] width 156 height 10
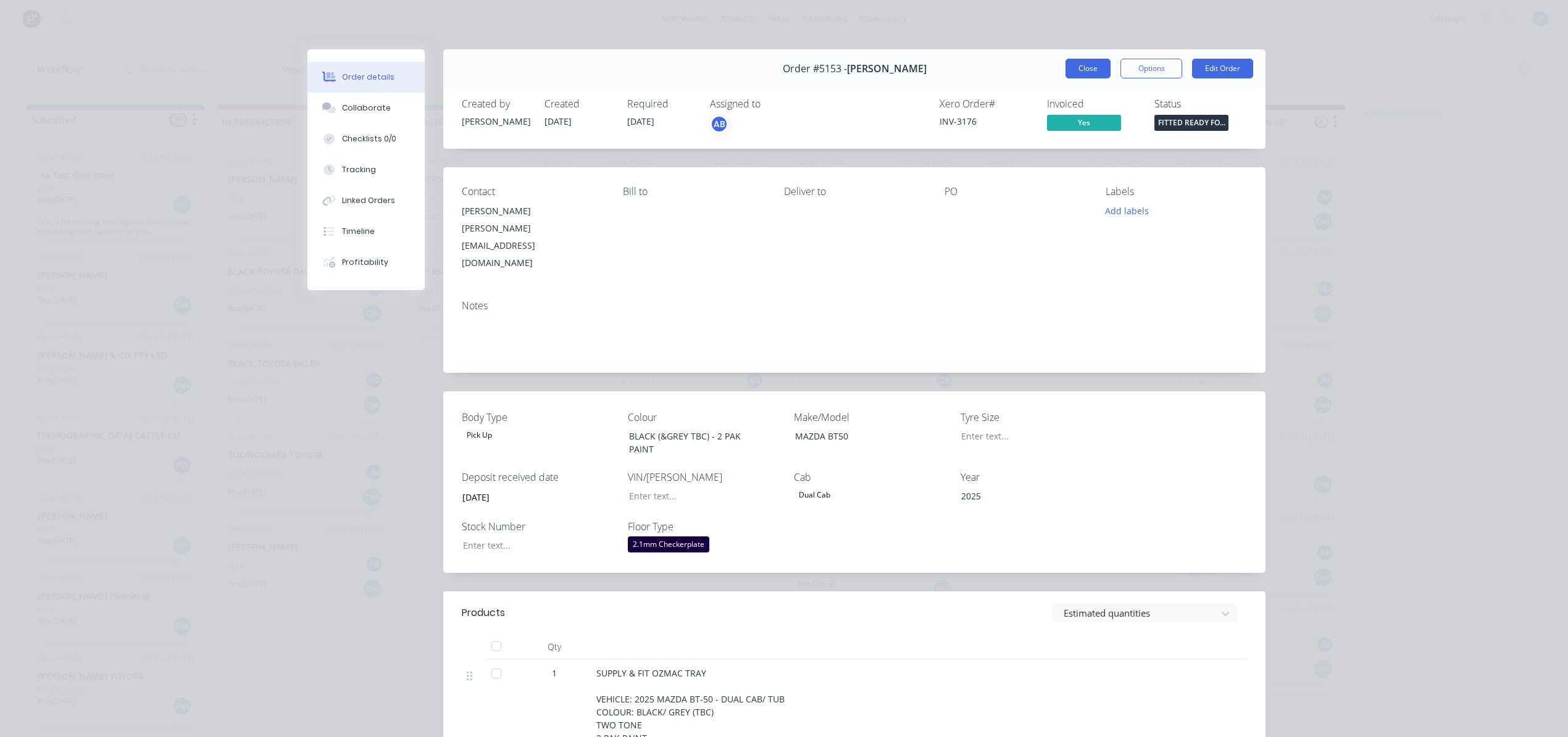
click at [1084, 70] on button "Close" at bounding box center [1088, 68] width 45 height 19
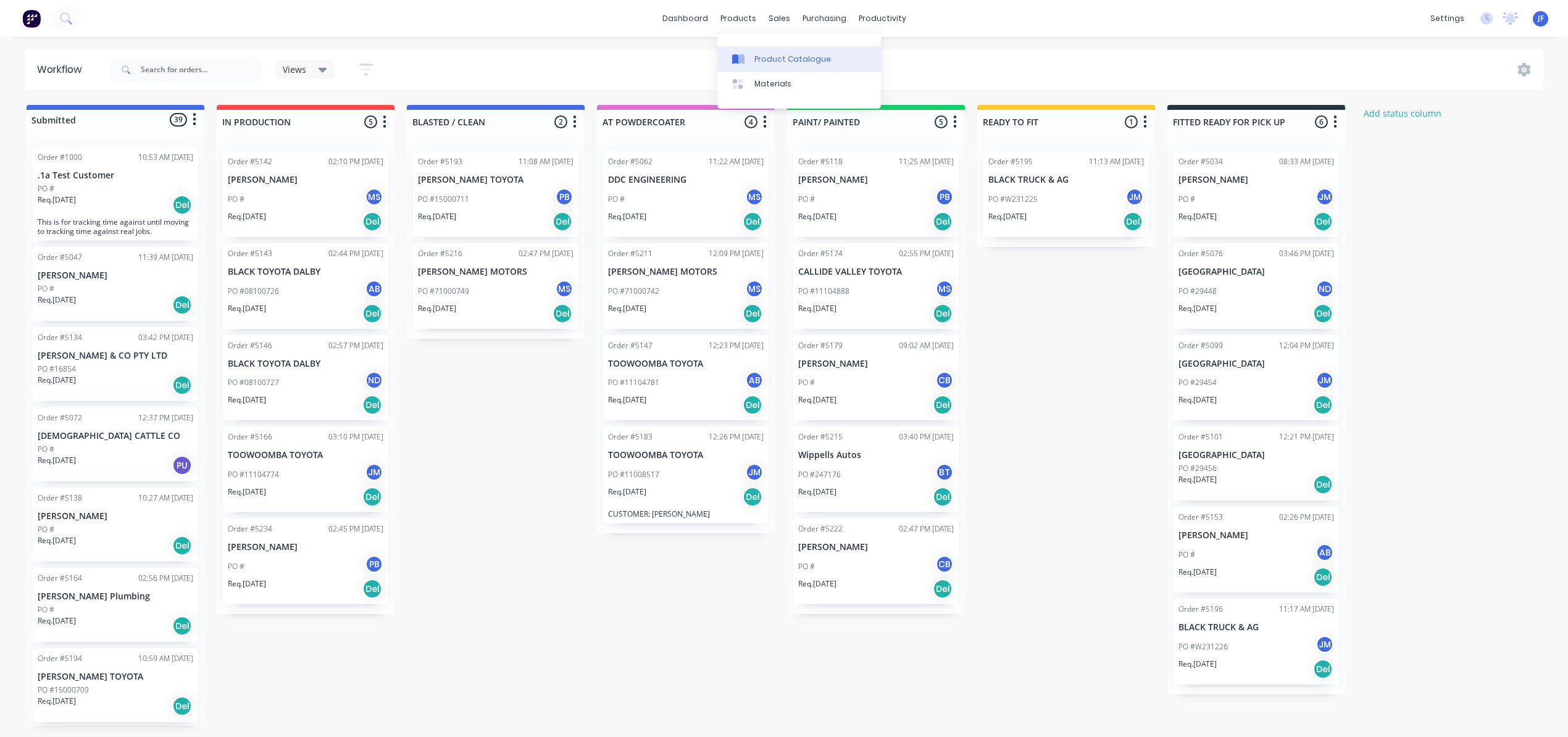
click at [768, 54] on div "Product Catalogue" at bounding box center [792, 59] width 77 height 11
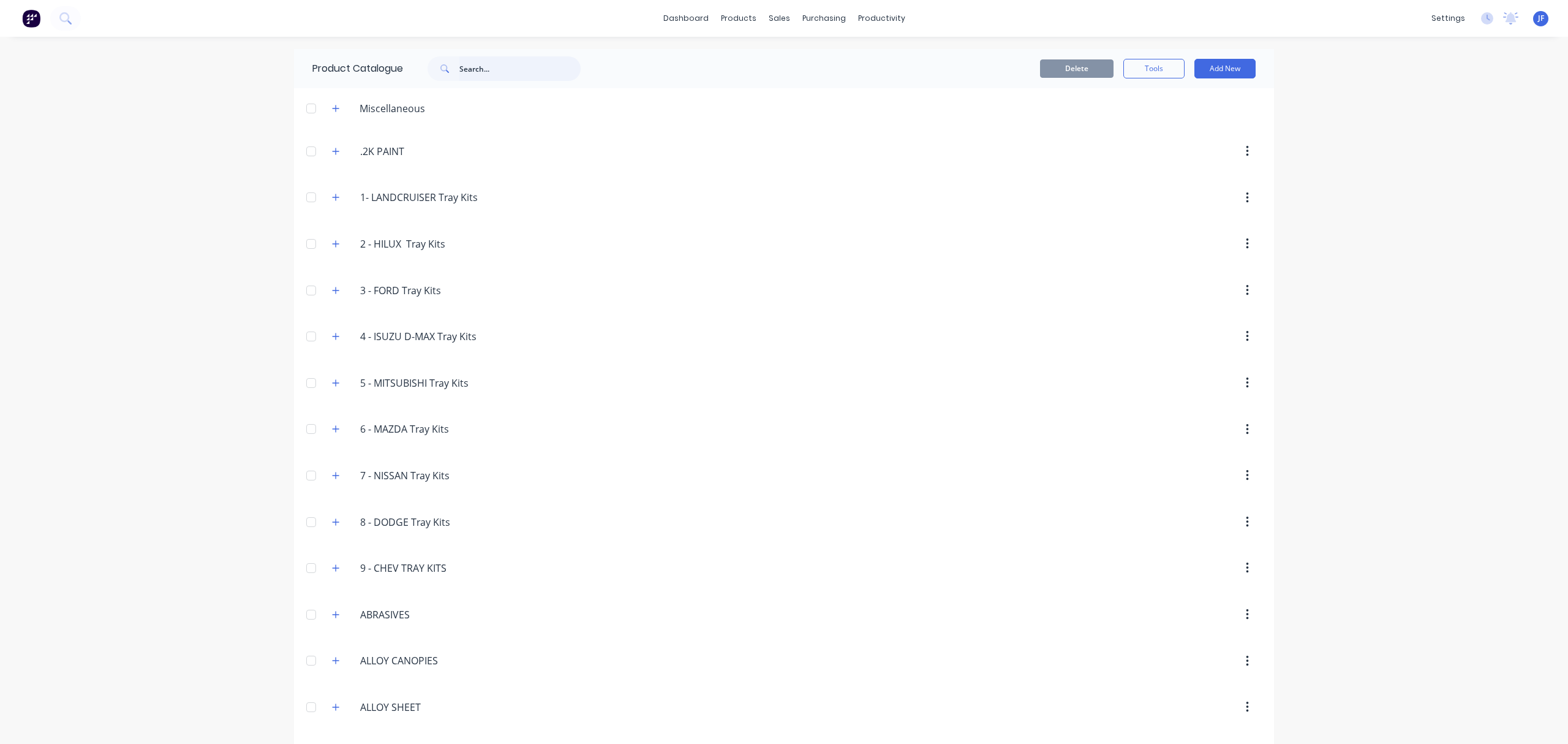
click at [484, 70] on input "text" at bounding box center [520, 69] width 121 height 24
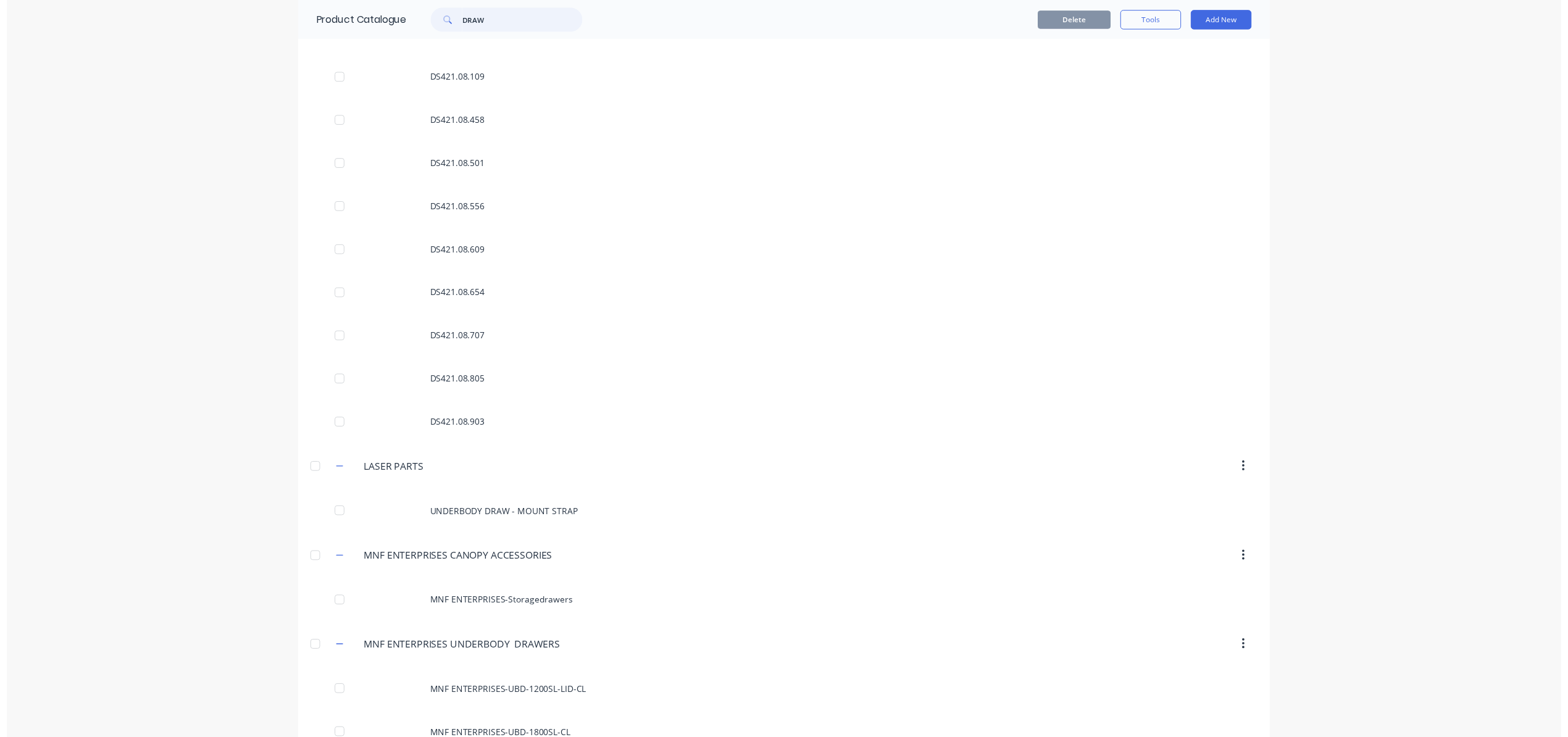
scroll to position [378, 0]
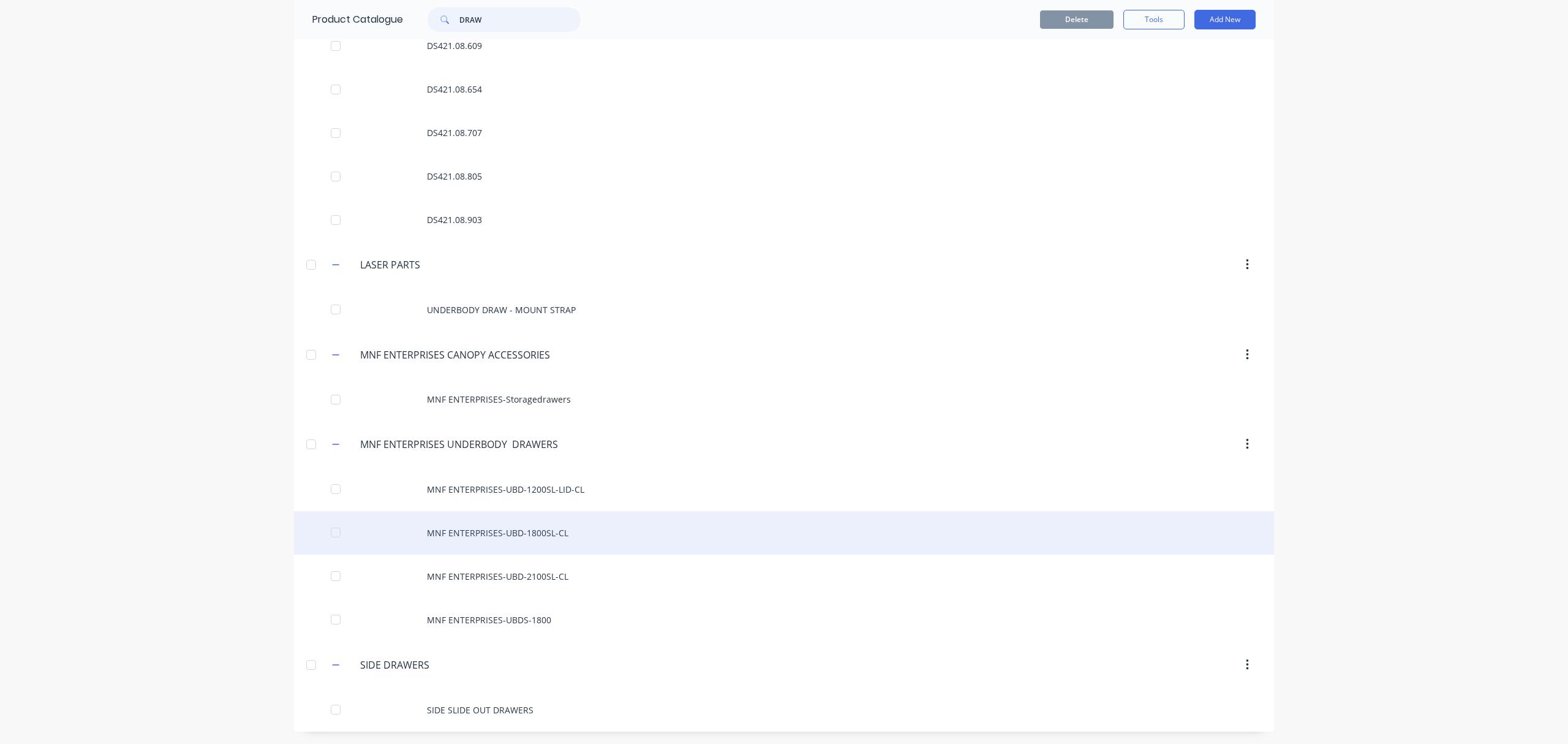
type input "DRAW"
click at [538, 525] on div "MNF ENTERPRISES-UBD-1800SL-CL" at bounding box center [784, 533] width 980 height 44
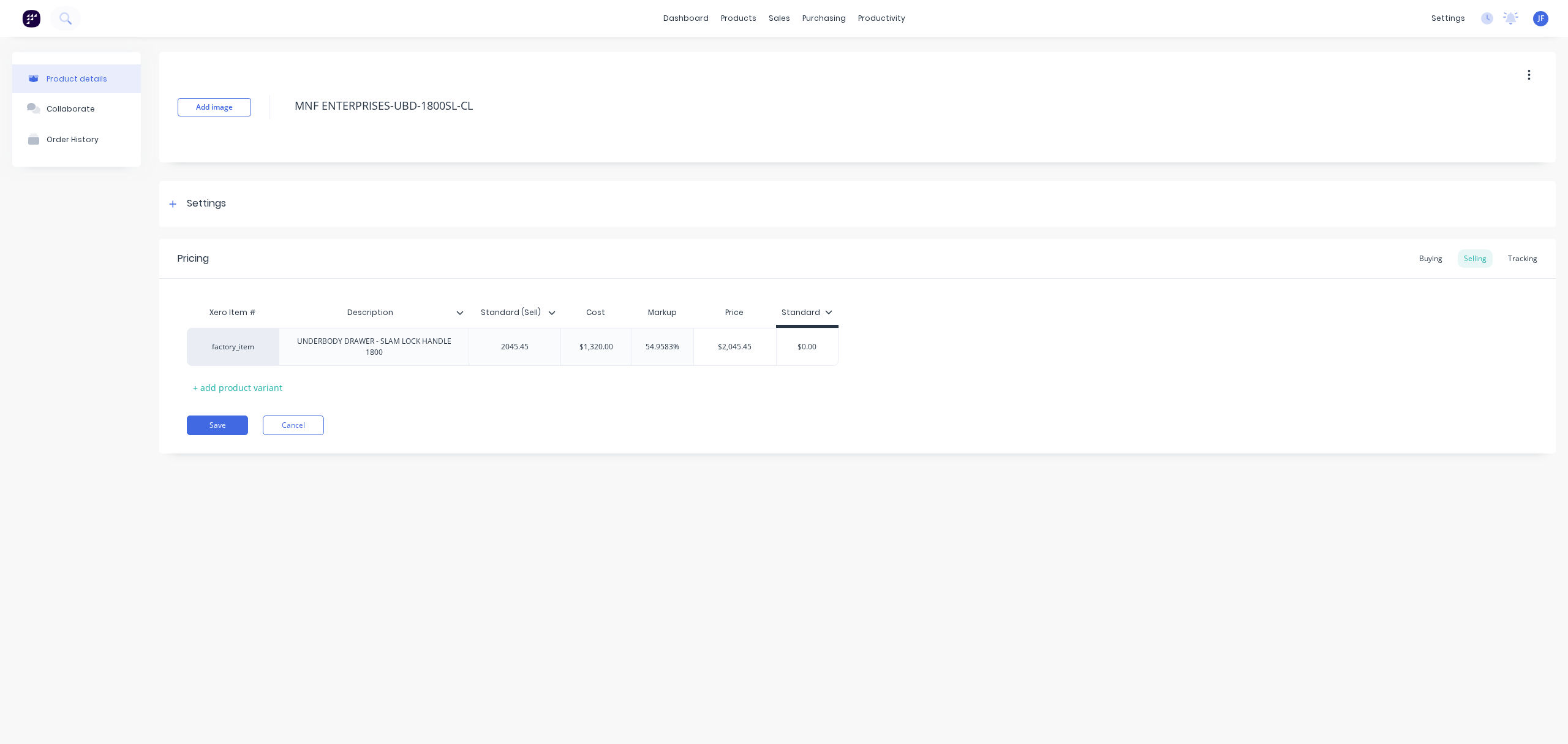
type textarea "x"
click at [308, 415] on div "Pricing Buying Selling Tracking Xero Item # Description Standard (Sell) Cost Ma…" at bounding box center [857, 346] width 1397 height 215
click at [307, 422] on button "Cancel" at bounding box center [293, 425] width 61 height 19
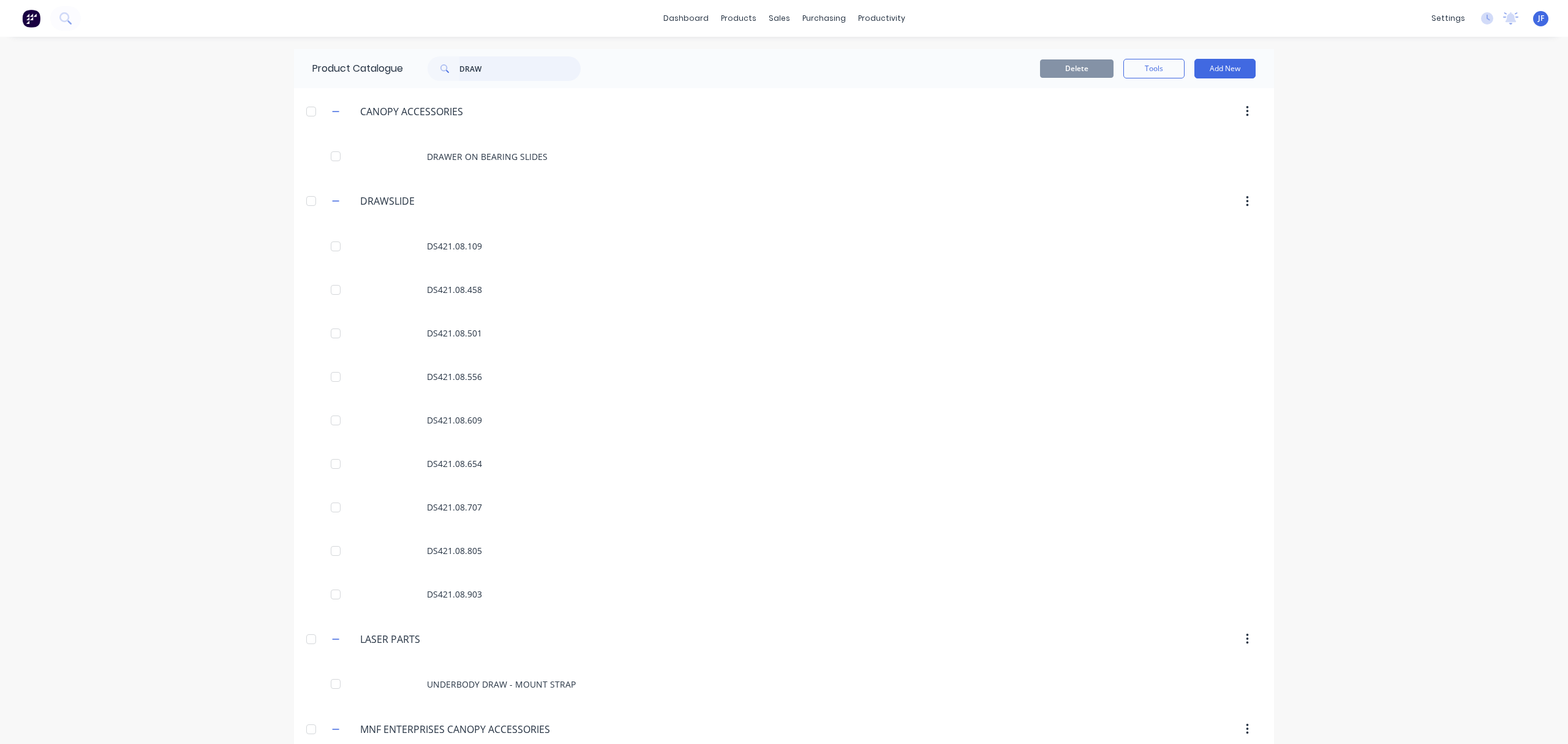
click at [491, 66] on input "DRAW" at bounding box center [520, 69] width 121 height 24
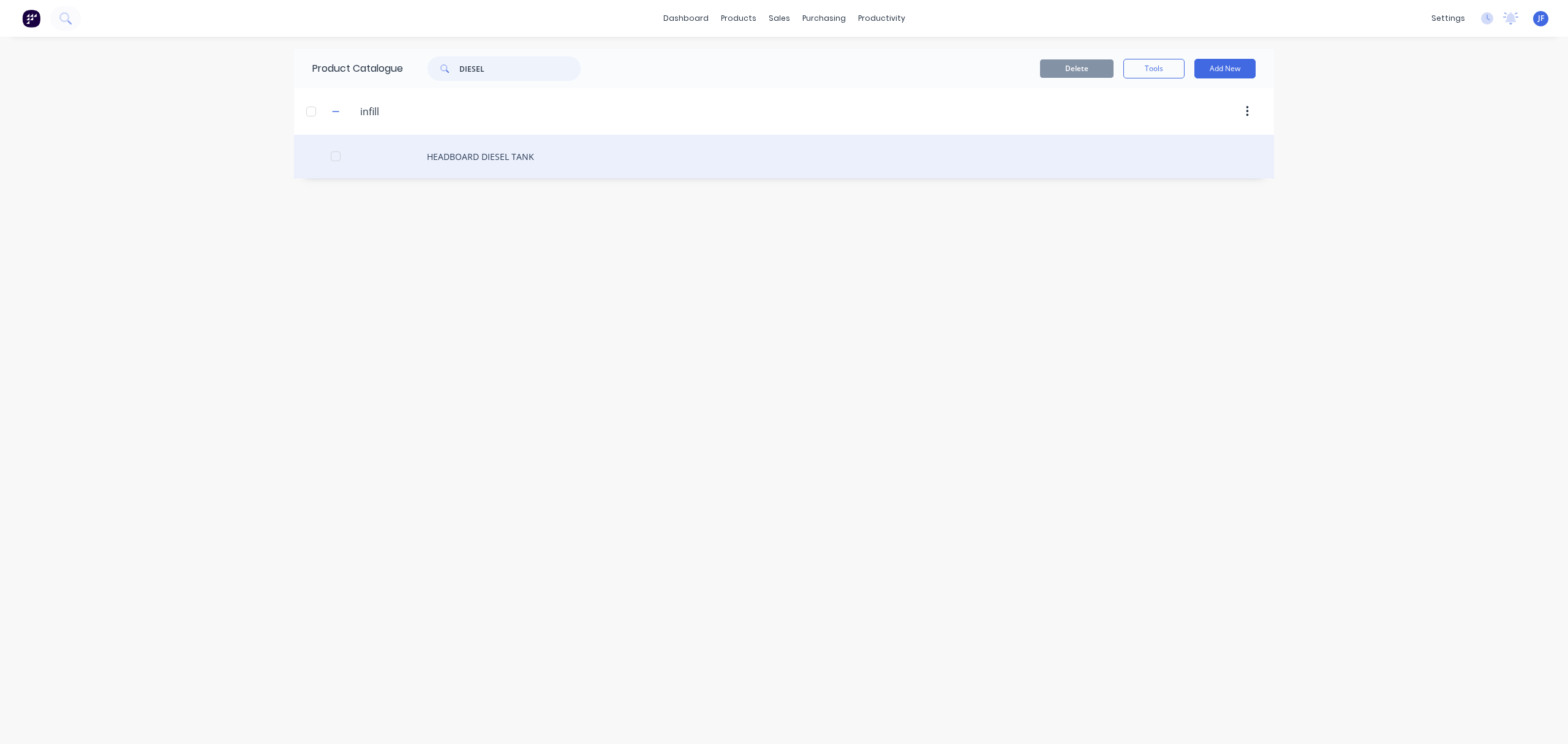
type input "DIESEL"
click at [494, 160] on div "HEADBOARD DIESEL TANK" at bounding box center [784, 157] width 980 height 44
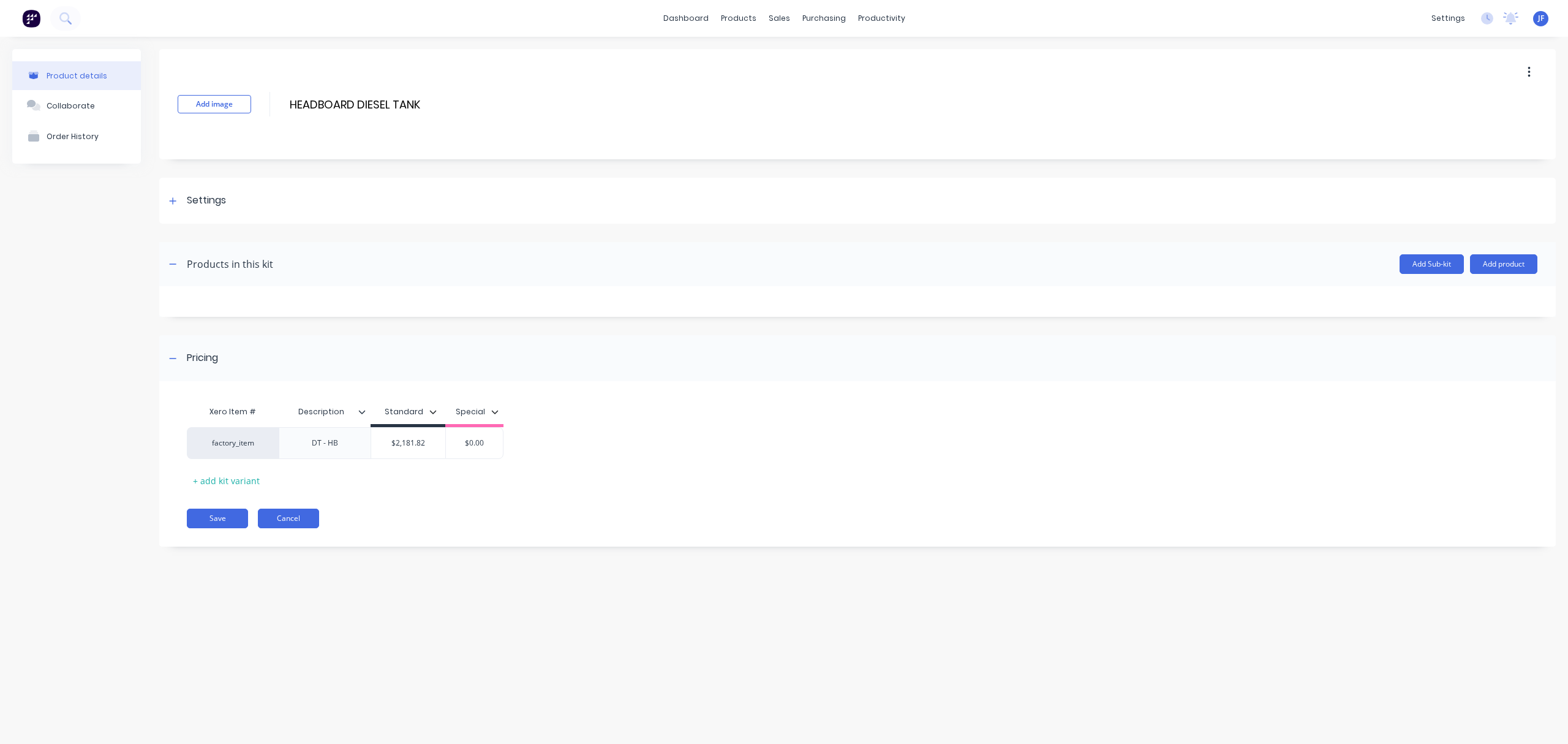
click at [293, 520] on button "Cancel" at bounding box center [288, 519] width 61 height 19
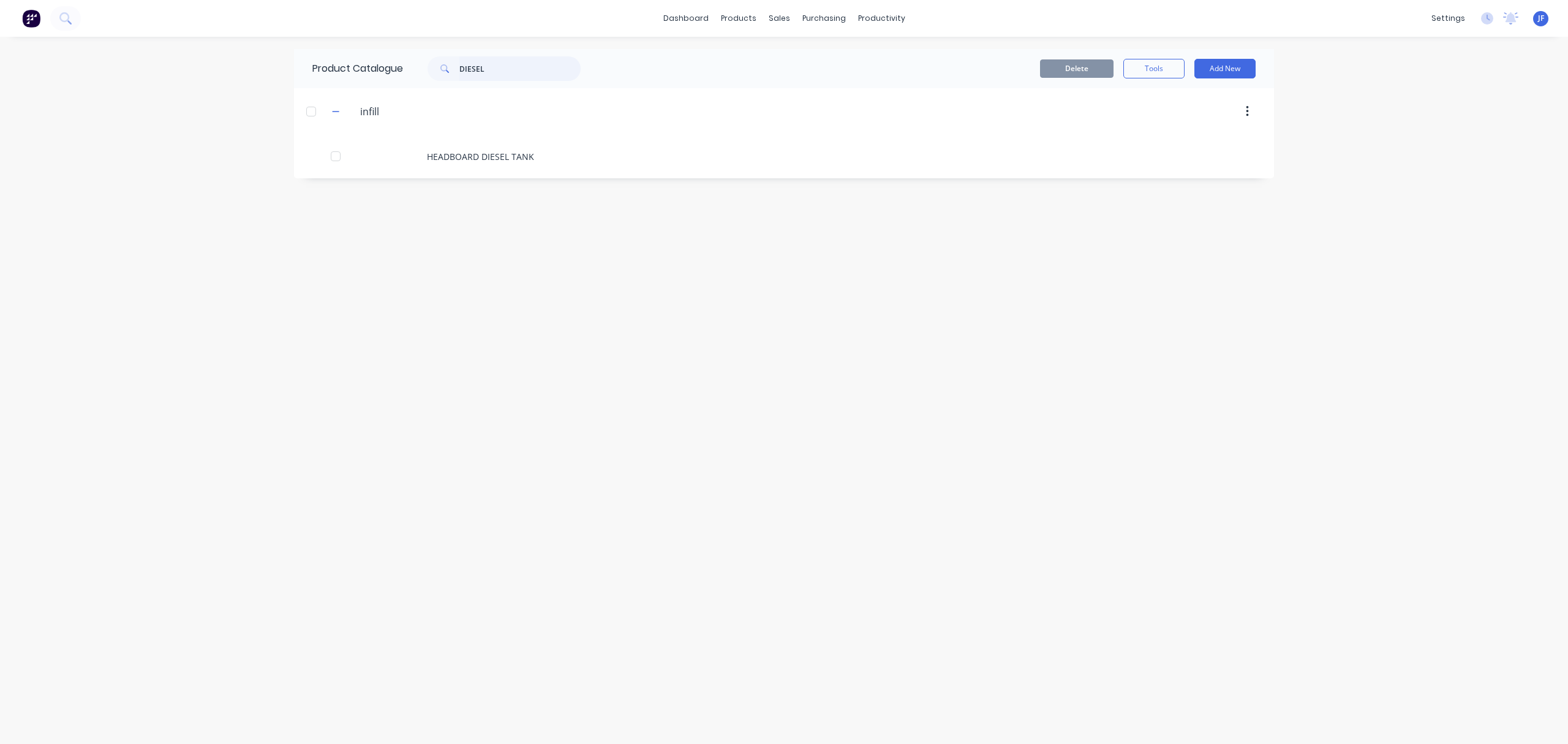
click at [504, 72] on input "DIESEL" at bounding box center [520, 69] width 121 height 24
type input "D"
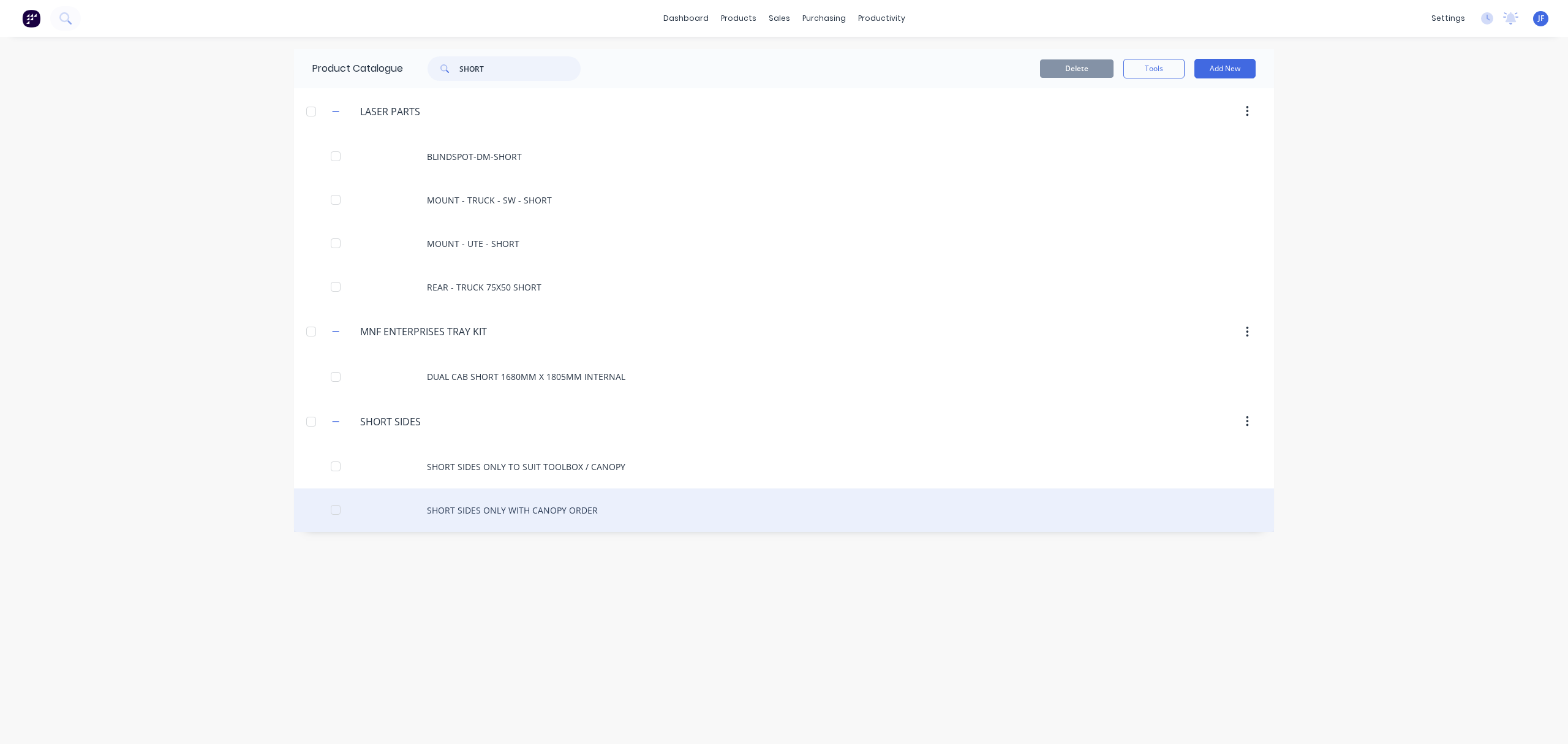
type input "SHORT"
click at [496, 512] on div "SHORT SIDES ONLY WITH CANOPY ORDER" at bounding box center [784, 510] width 980 height 44
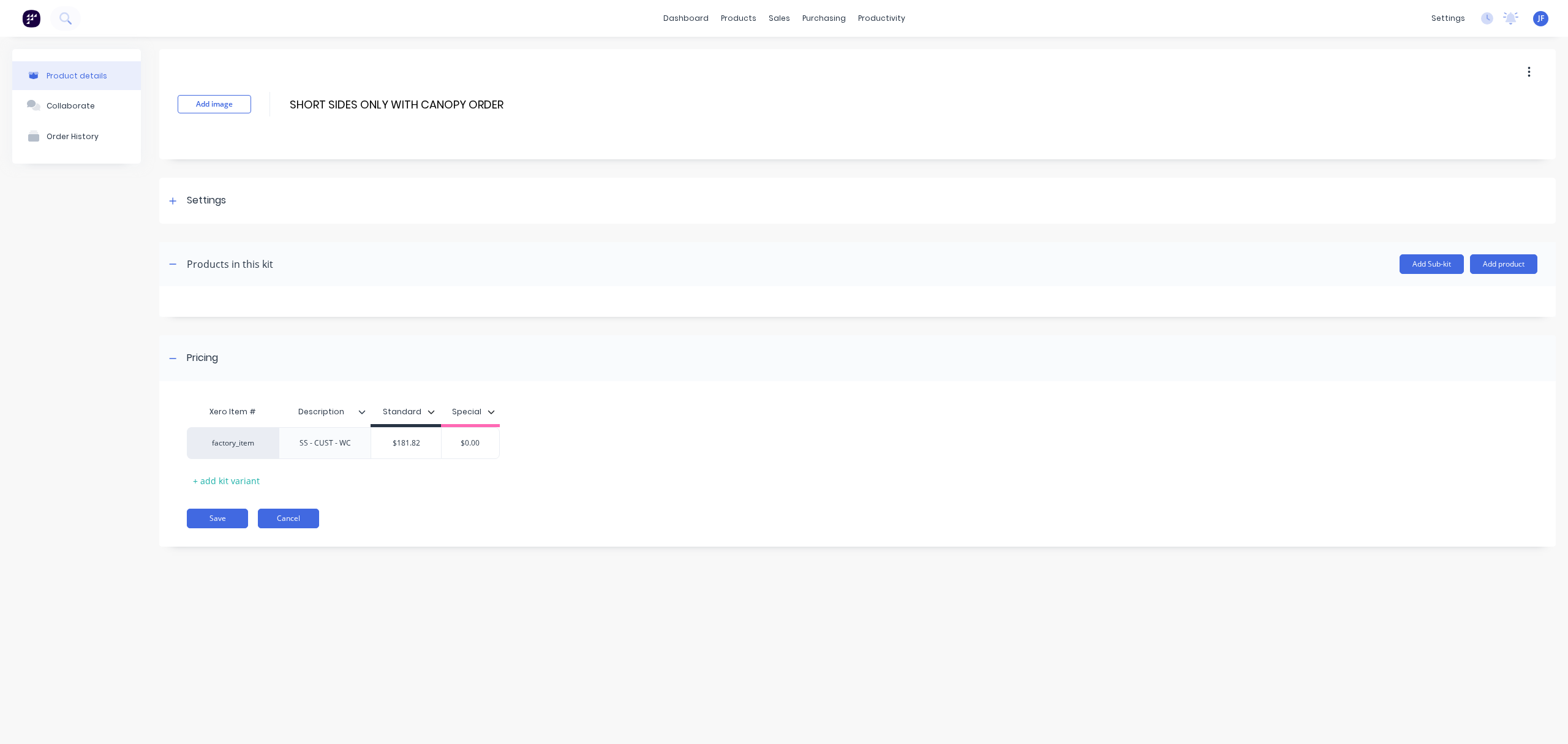
click at [280, 523] on button "Cancel" at bounding box center [288, 519] width 61 height 19
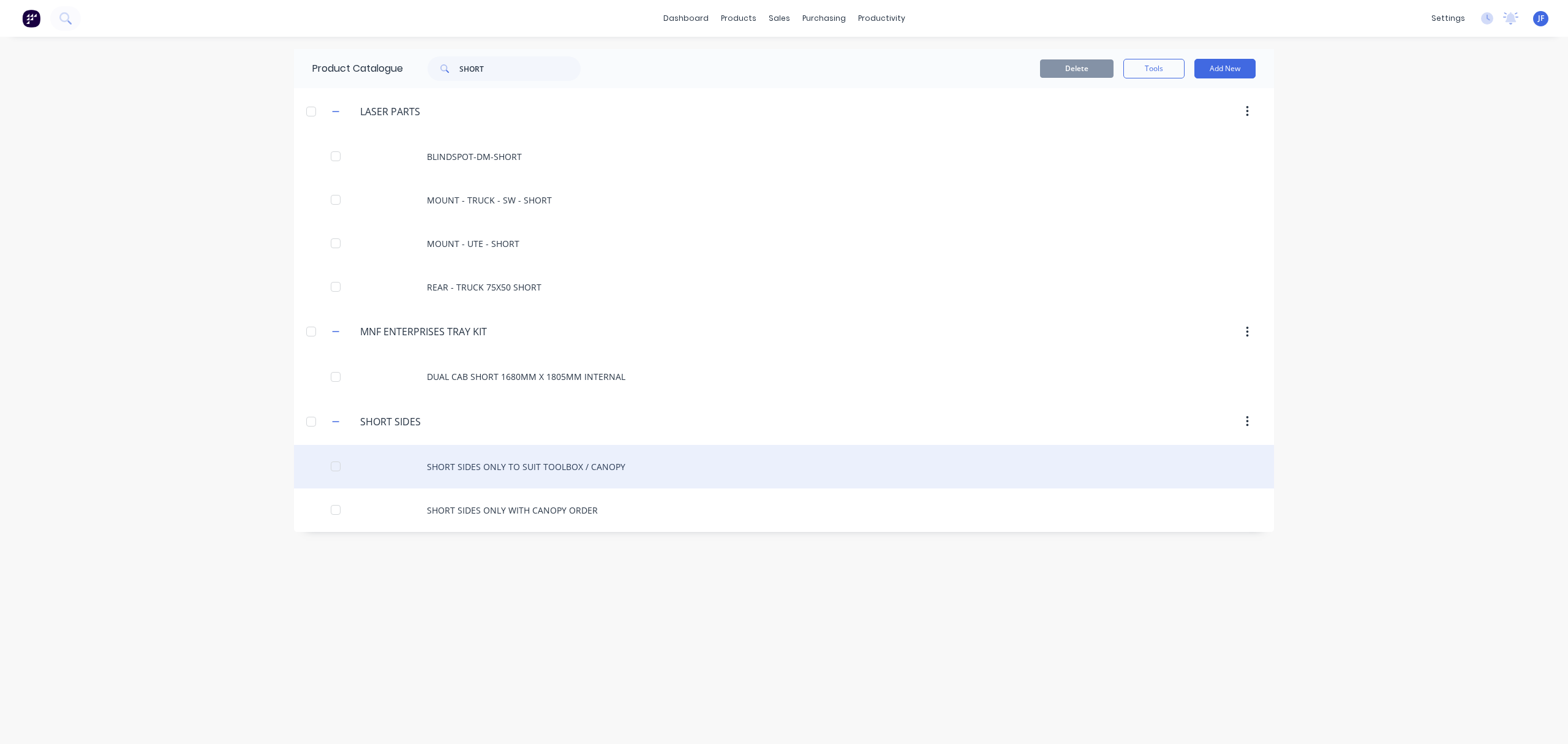
click at [471, 472] on div "SHORT SIDES ONLY TO SUIT TOOLBOX / CANOPY" at bounding box center [784, 467] width 980 height 44
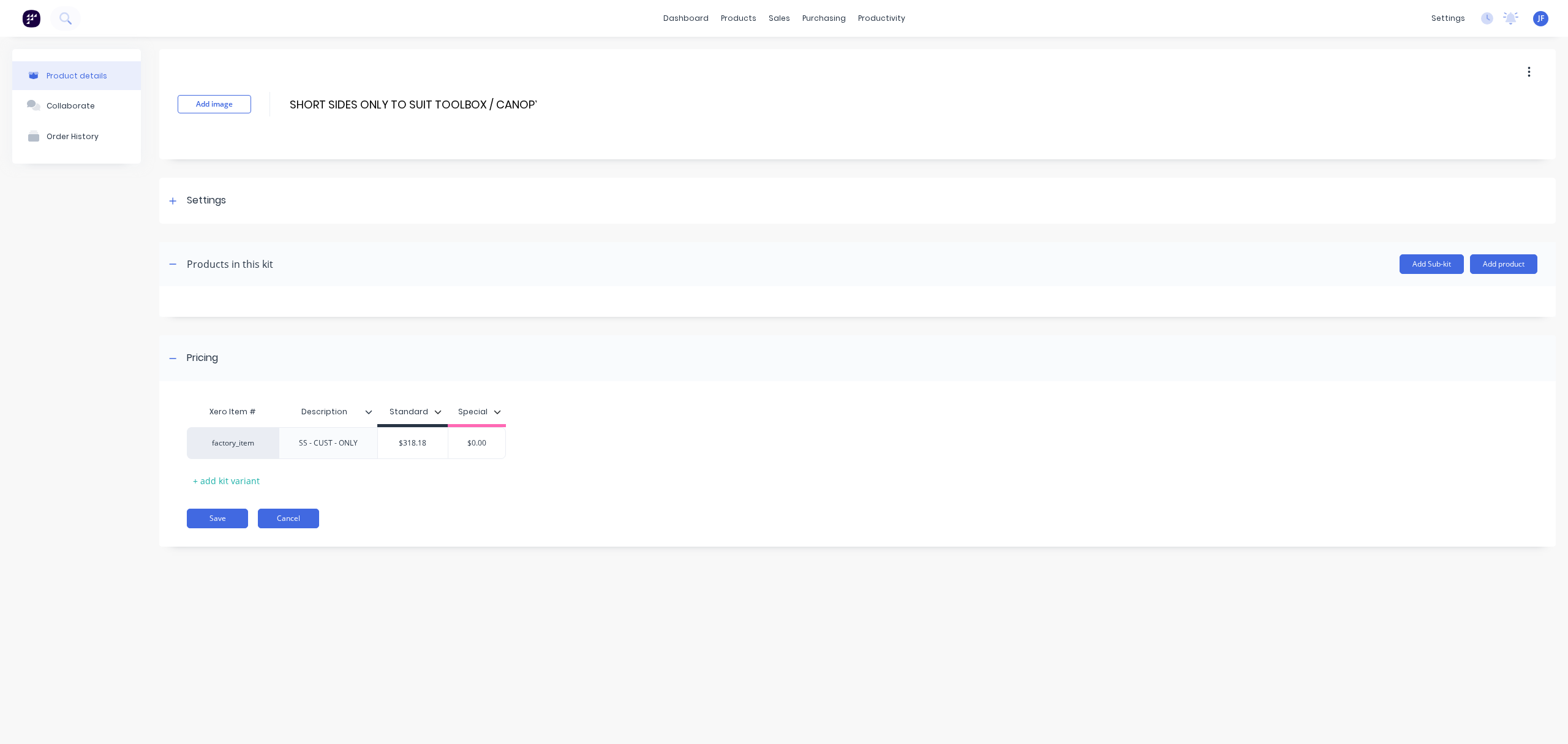
click at [299, 519] on button "Cancel" at bounding box center [288, 519] width 61 height 19
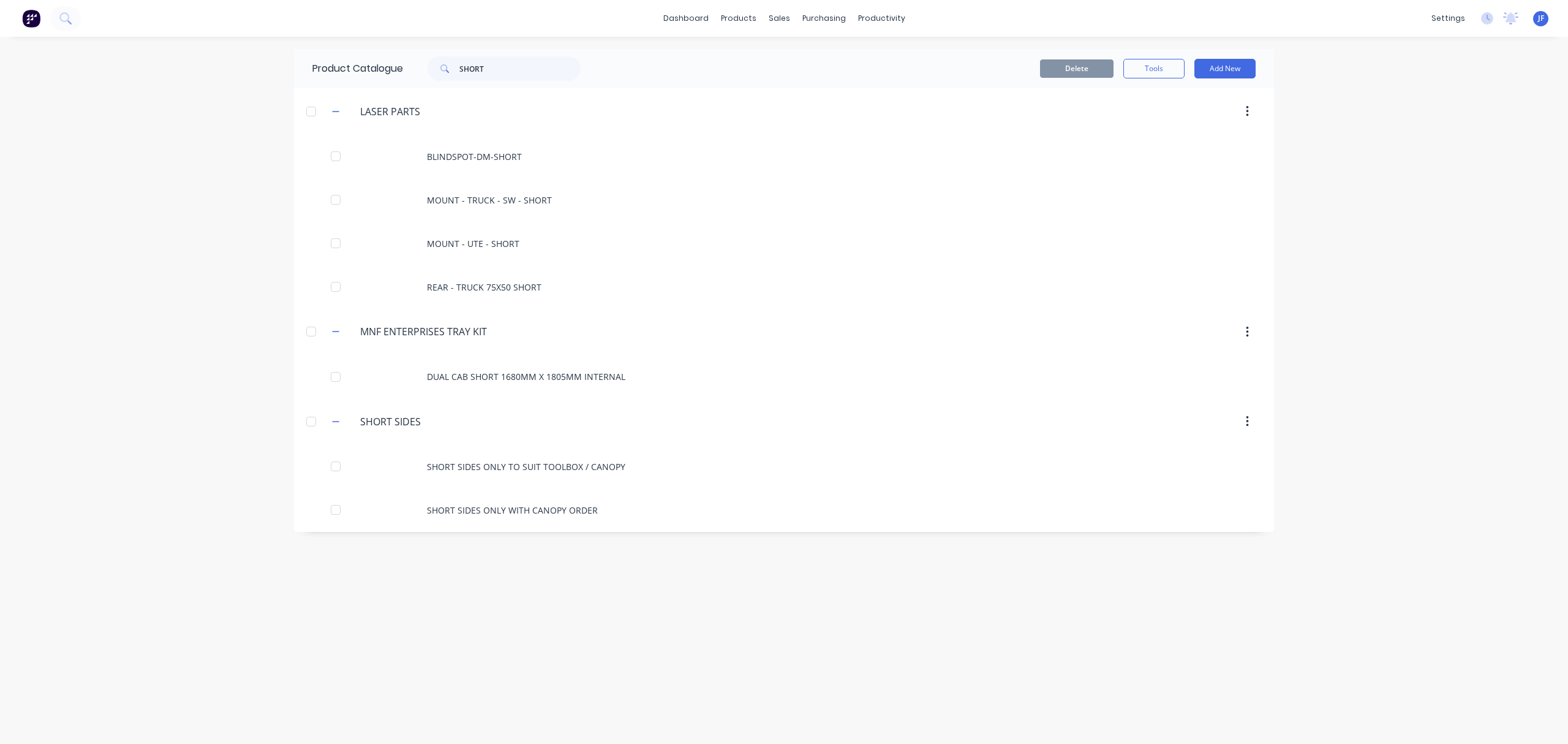
click at [473, 535] on div "Product Catalogue SHORT Delete Tools Add New LASER.PARTS LASER PARTS BLINDSPOT-…" at bounding box center [784, 390] width 980 height 683
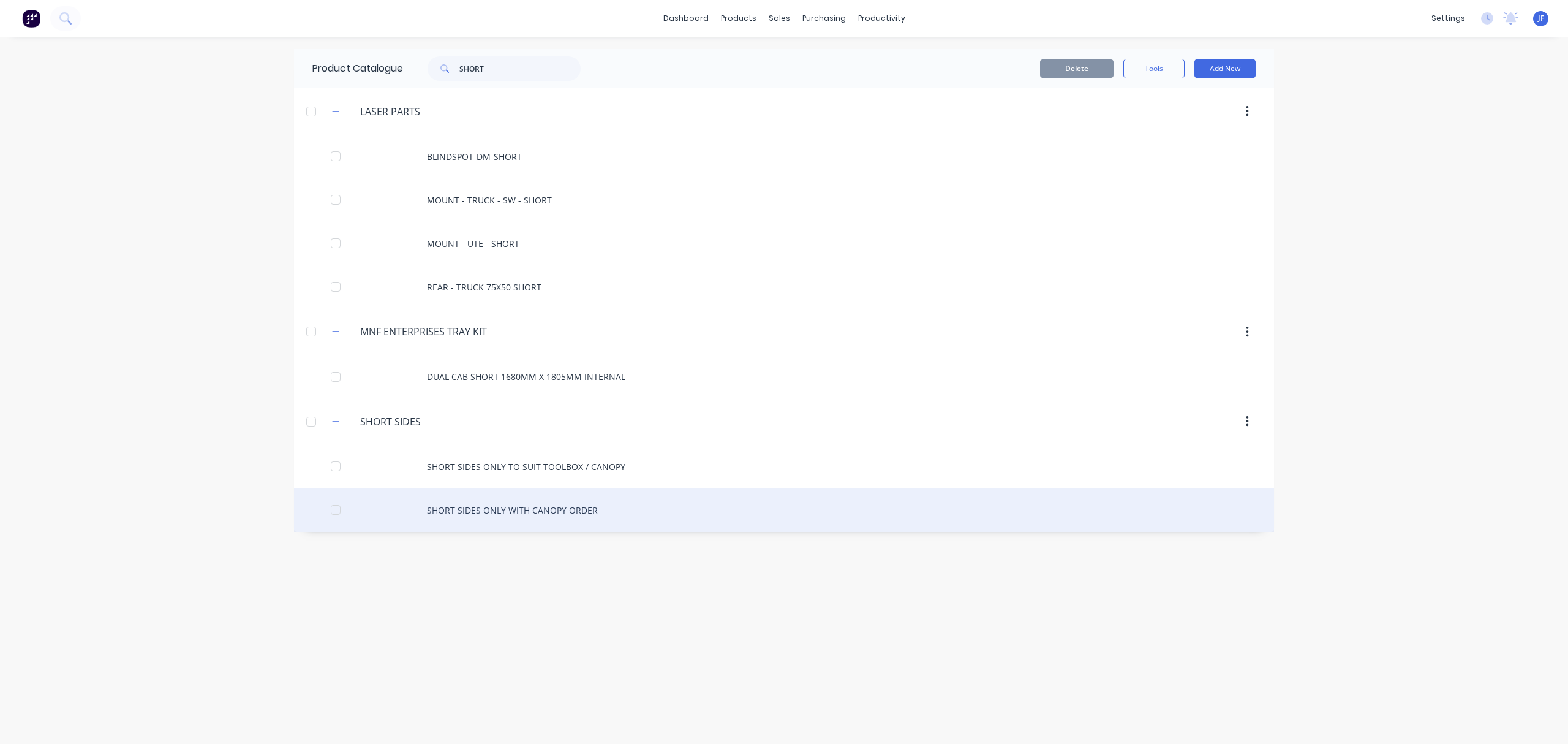
click at [484, 522] on div "SHORT SIDES ONLY WITH CANOPY ORDER" at bounding box center [784, 510] width 980 height 44
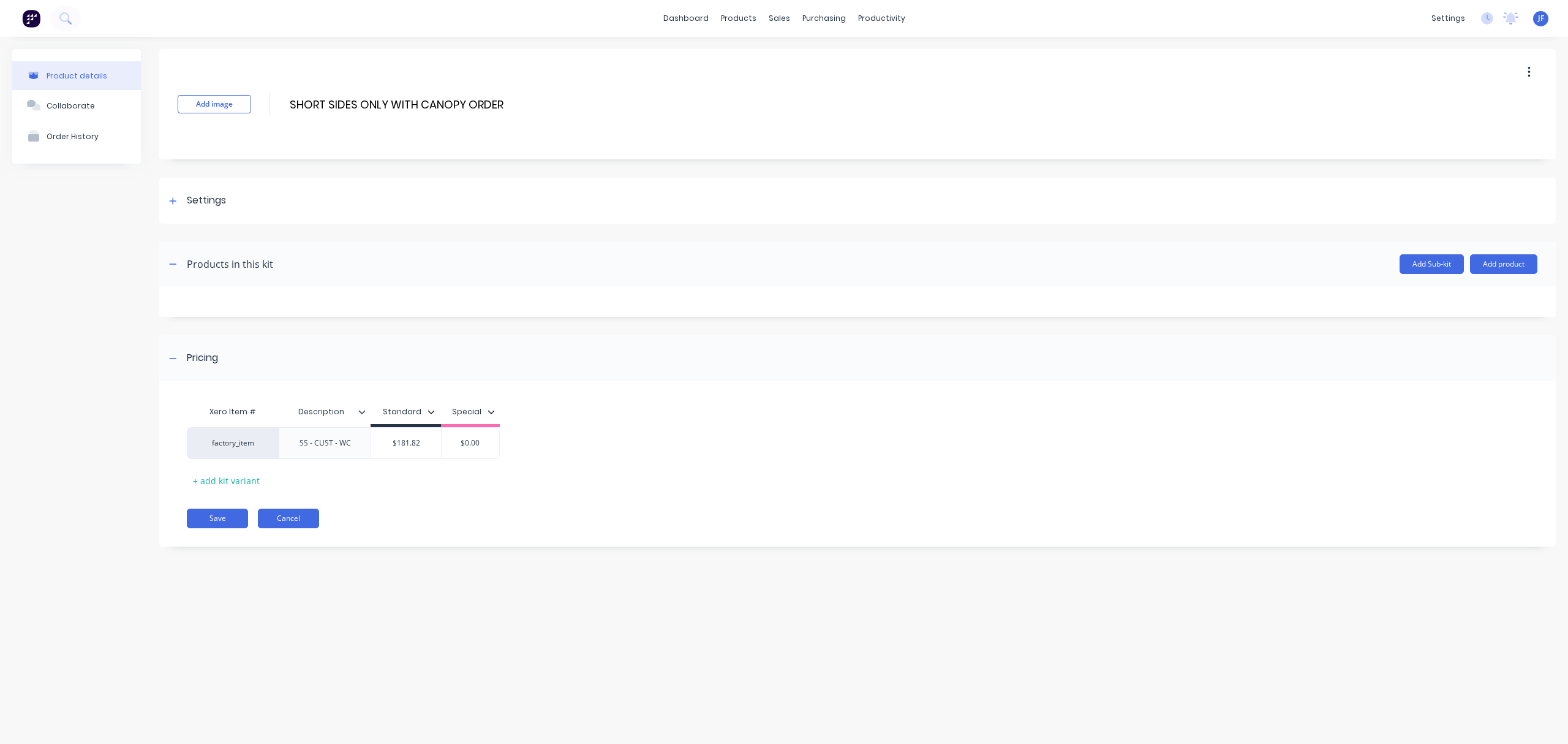
click at [307, 524] on button "Cancel" at bounding box center [288, 519] width 61 height 19
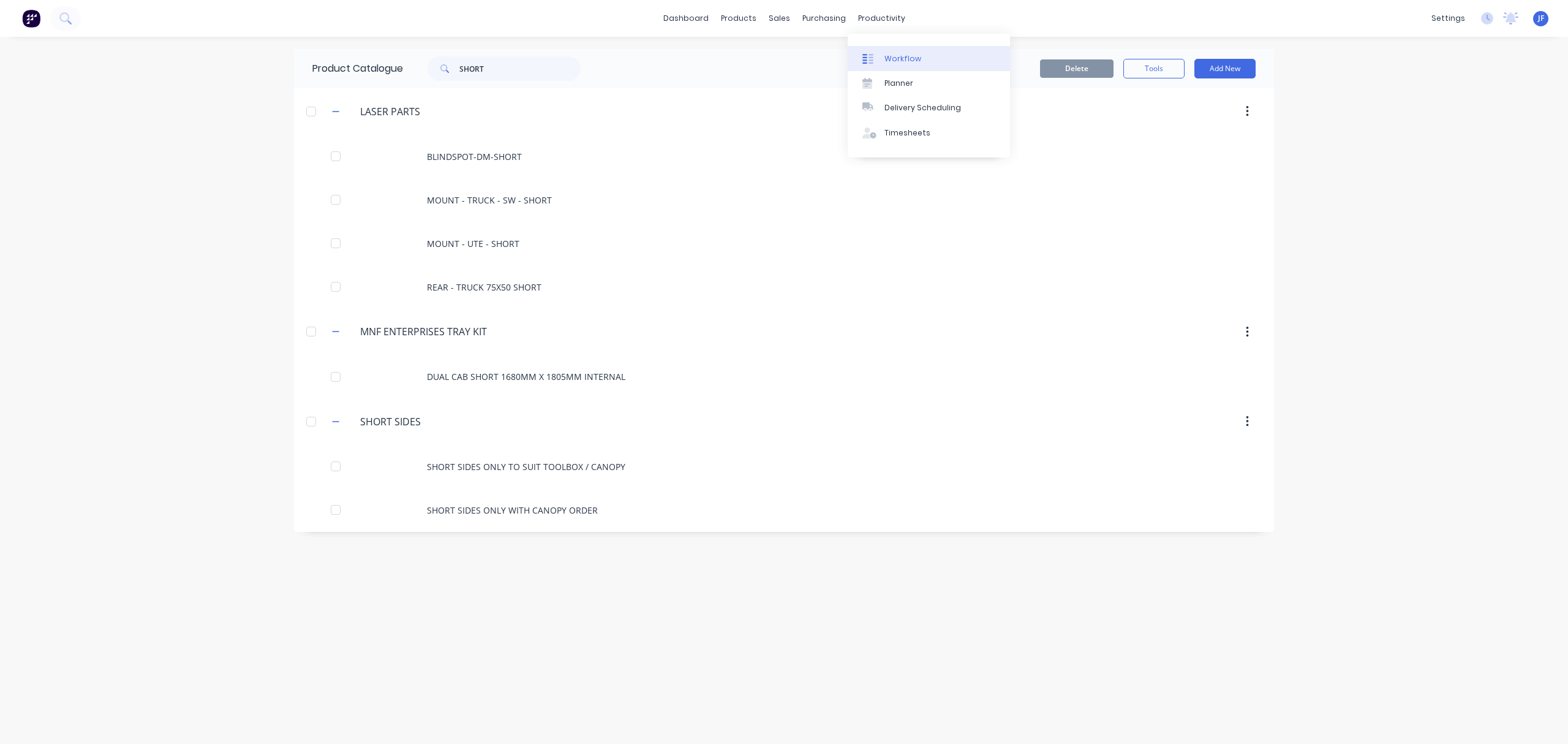
click at [894, 62] on div "Workflow" at bounding box center [903, 59] width 37 height 11
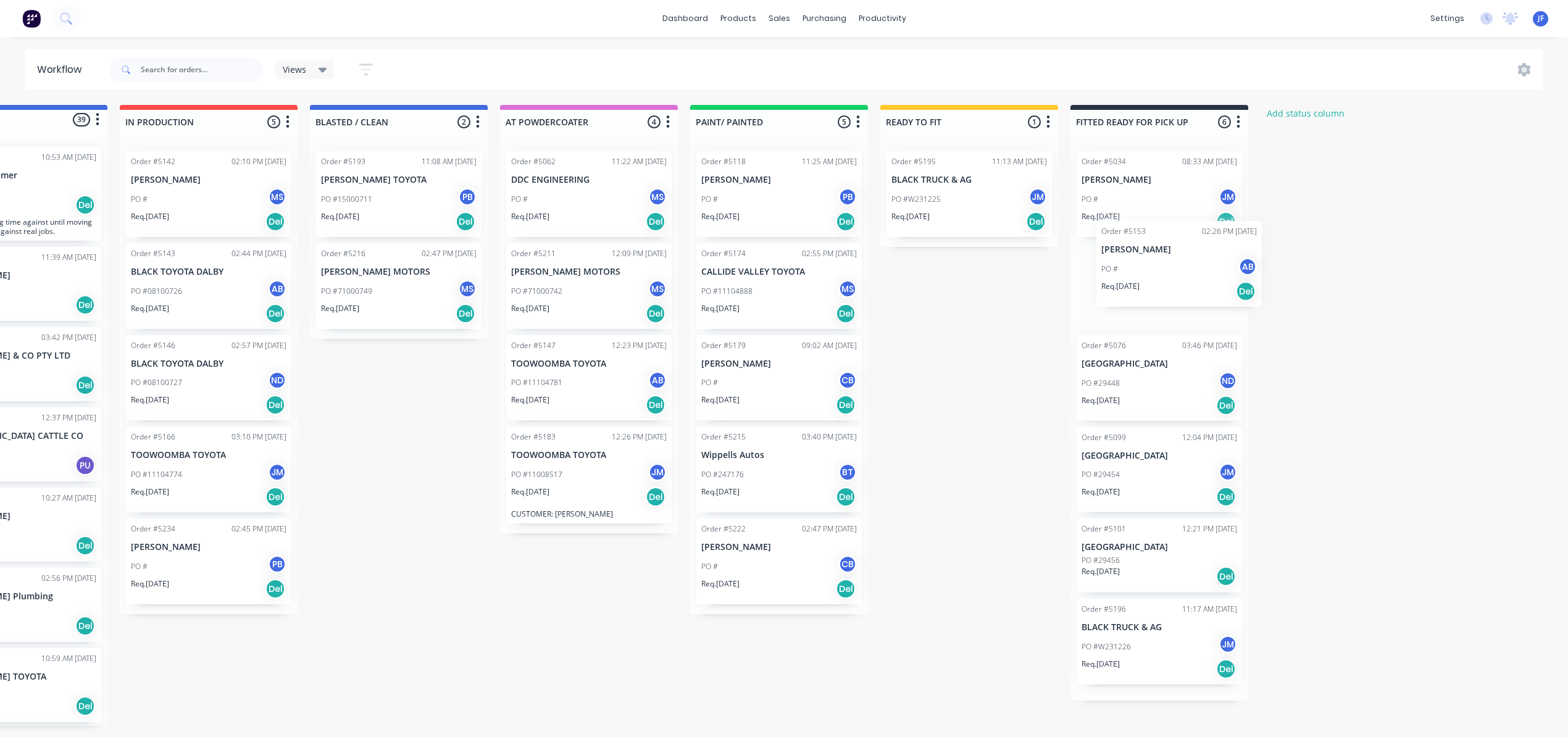
scroll to position [0, 100]
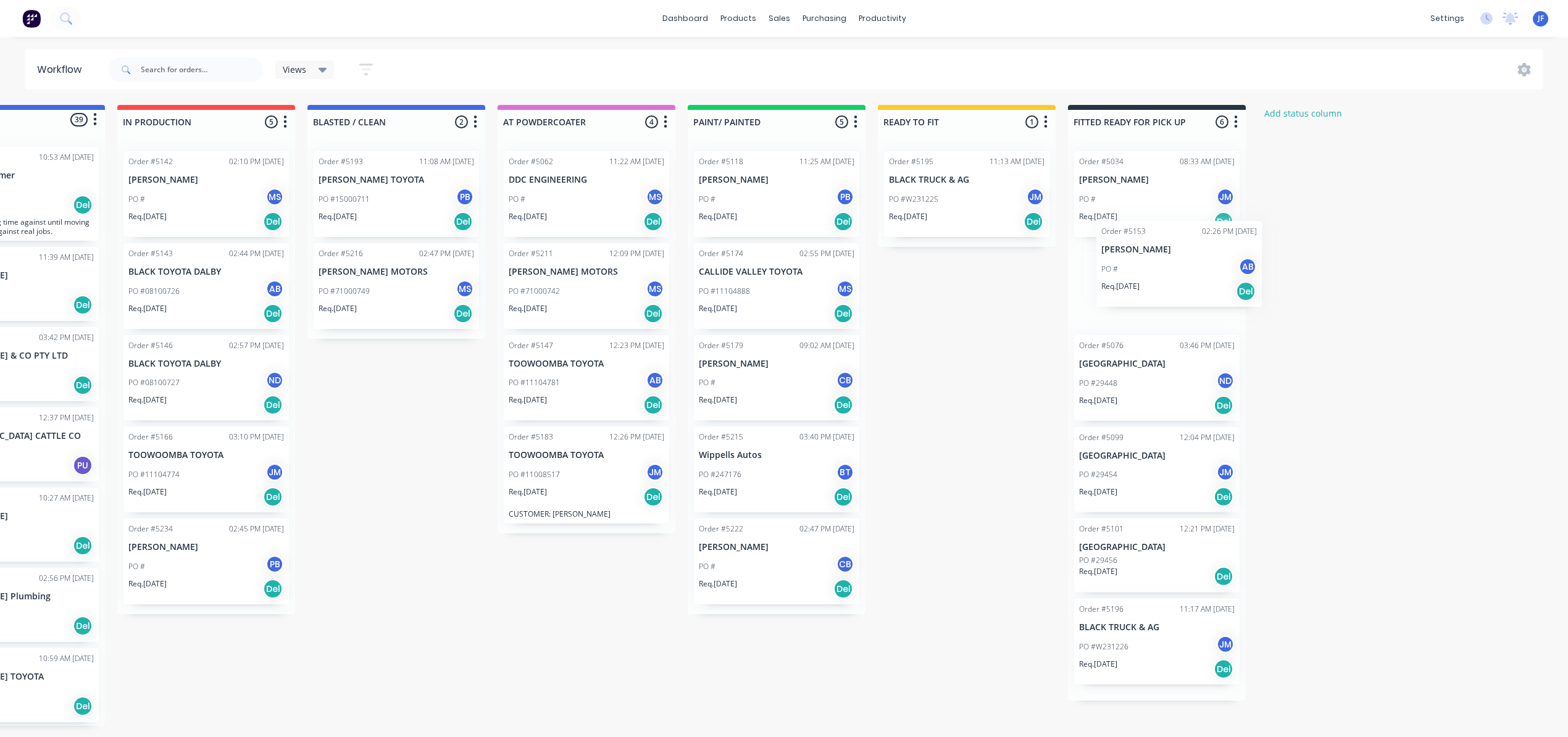
drag, startPoint x: 1273, startPoint y: 573, endPoint x: 1182, endPoint y: 282, distance: 304.9
click at [1194, 283] on div "Order #5034 08:33 AM 19/08/25 TOM BRUGGY PO # JM Req. 15/08/25 Del Order #5076 …" at bounding box center [1157, 421] width 178 height 559
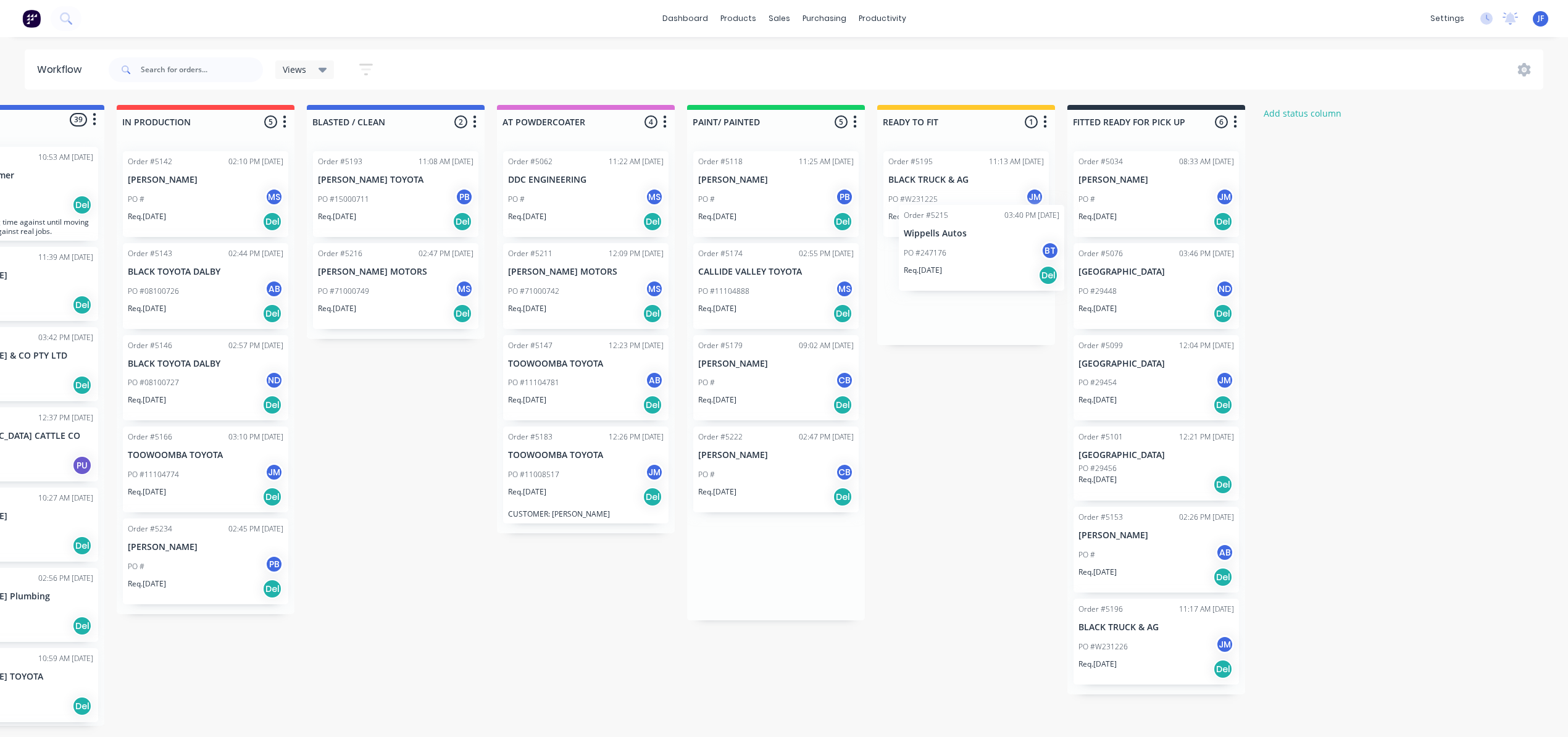
drag, startPoint x: 813, startPoint y: 432, endPoint x: 979, endPoint y: 248, distance: 247.8
click at [979, 248] on div "Submitted 39 Status colour #4169E1 hex #4169E1 Save Cancel Summaries Total orde…" at bounding box center [741, 415] width 1701 height 621
drag, startPoint x: 756, startPoint y: 487, endPoint x: 915, endPoint y: 378, distance: 192.8
click at [915, 378] on div "Submitted 39 Status colour #4169E1 hex #4169E1 Save Cancel Summaries Total orde…" at bounding box center [741, 415] width 1701 height 621
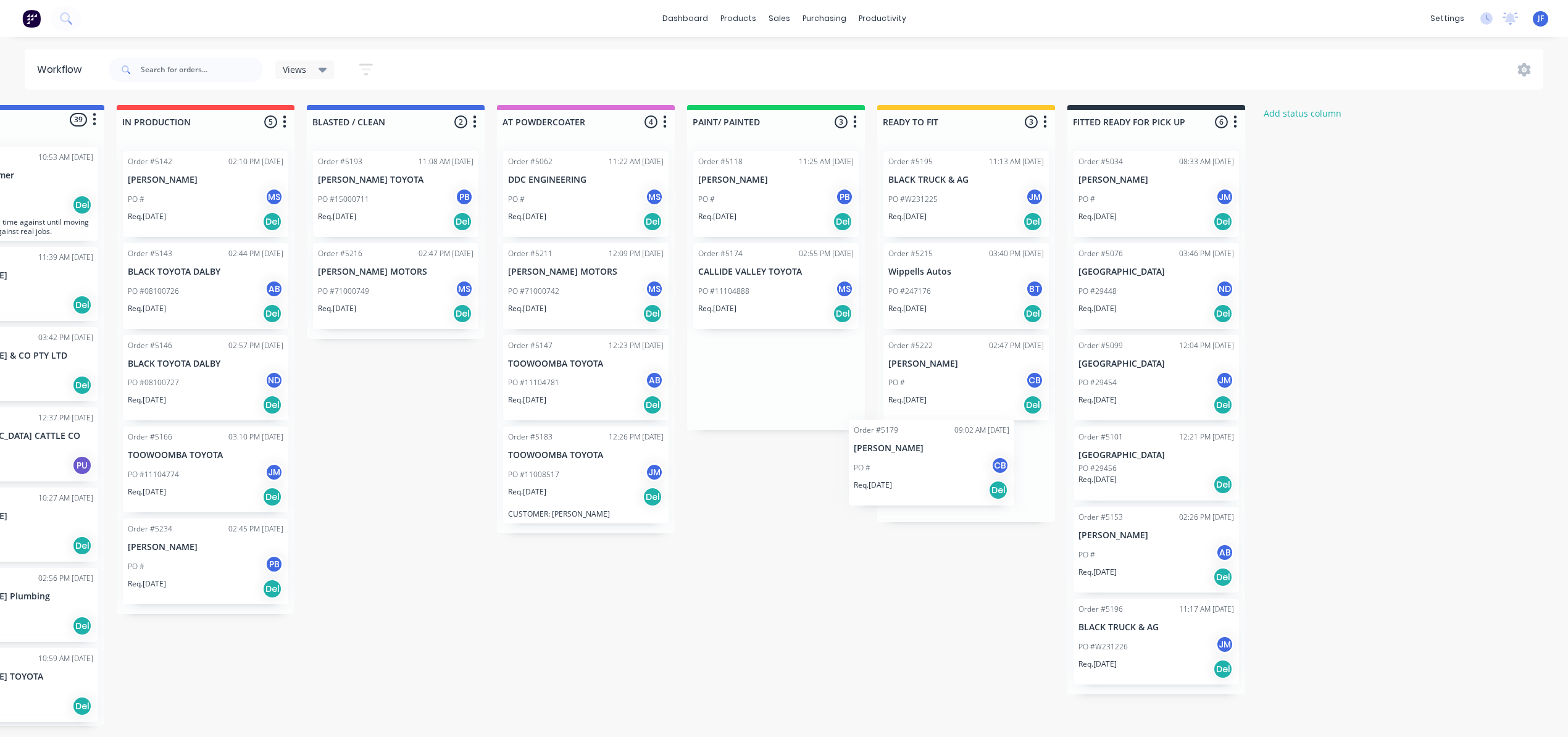
drag, startPoint x: 765, startPoint y: 398, endPoint x: 925, endPoint y: 492, distance: 185.6
click at [925, 492] on div "Submitted 39 Status colour #4169E1 hex #4169E1 Save Cancel Summaries Total orde…" at bounding box center [741, 415] width 1701 height 621
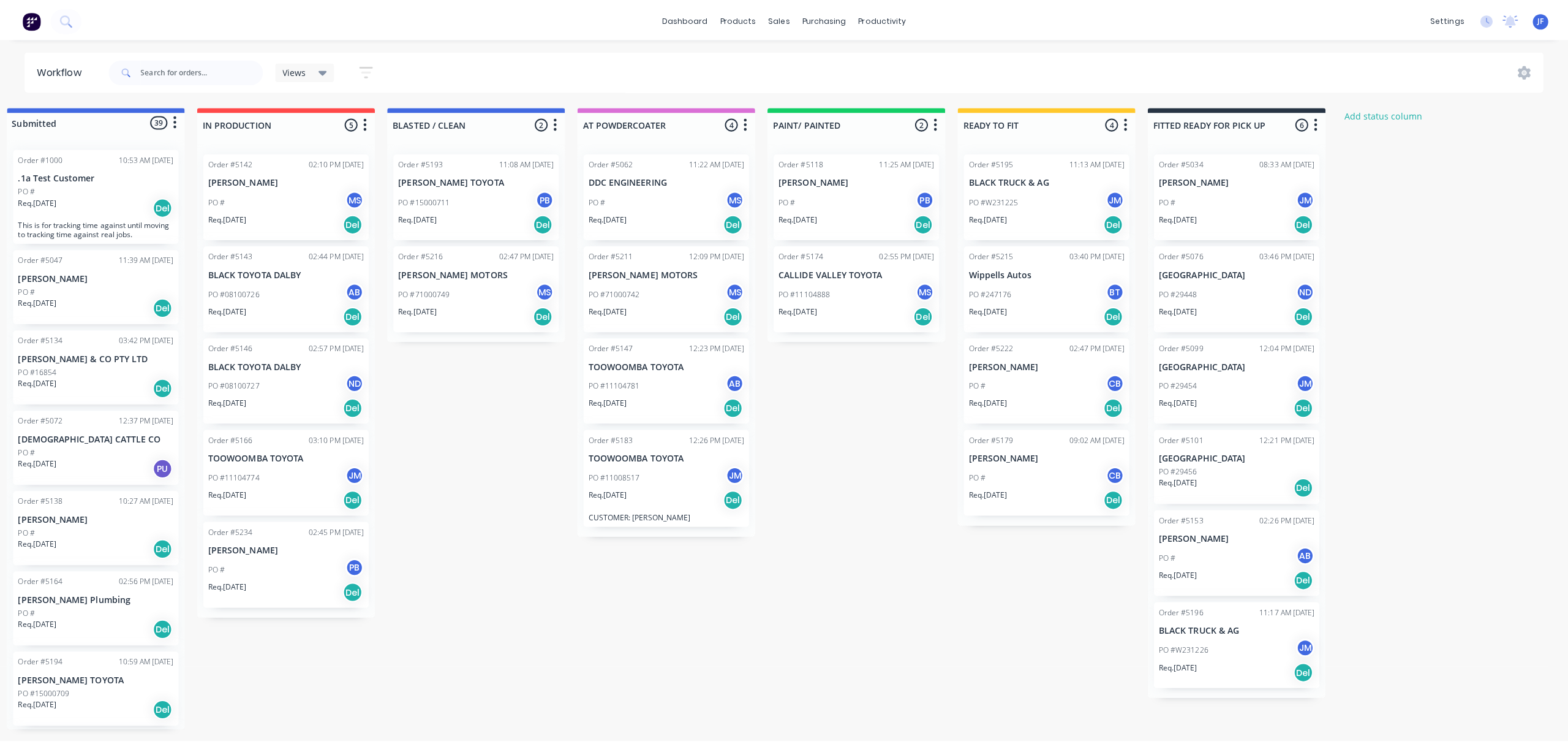
scroll to position [0, 0]
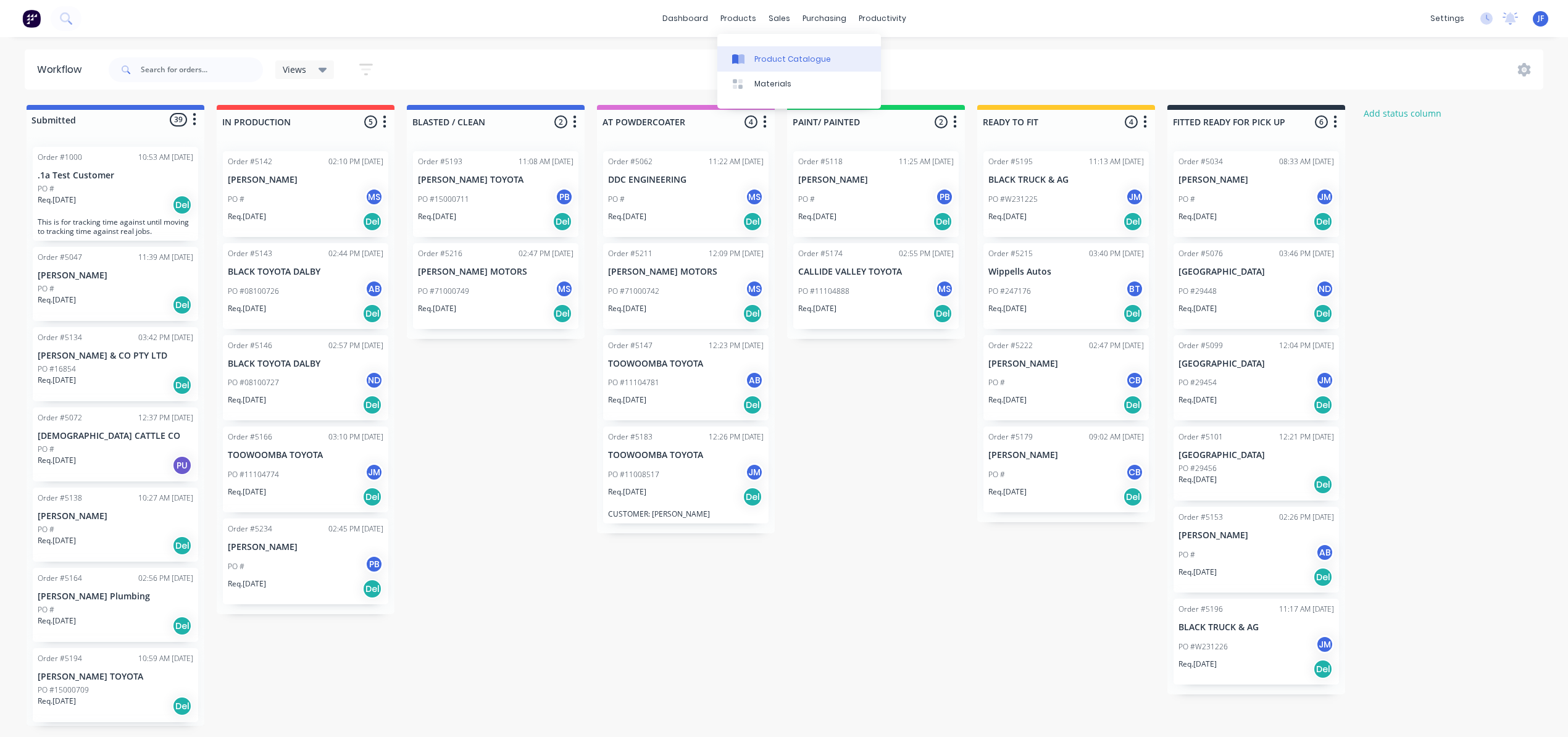
click at [766, 58] on div "Product Catalogue" at bounding box center [792, 59] width 77 height 11
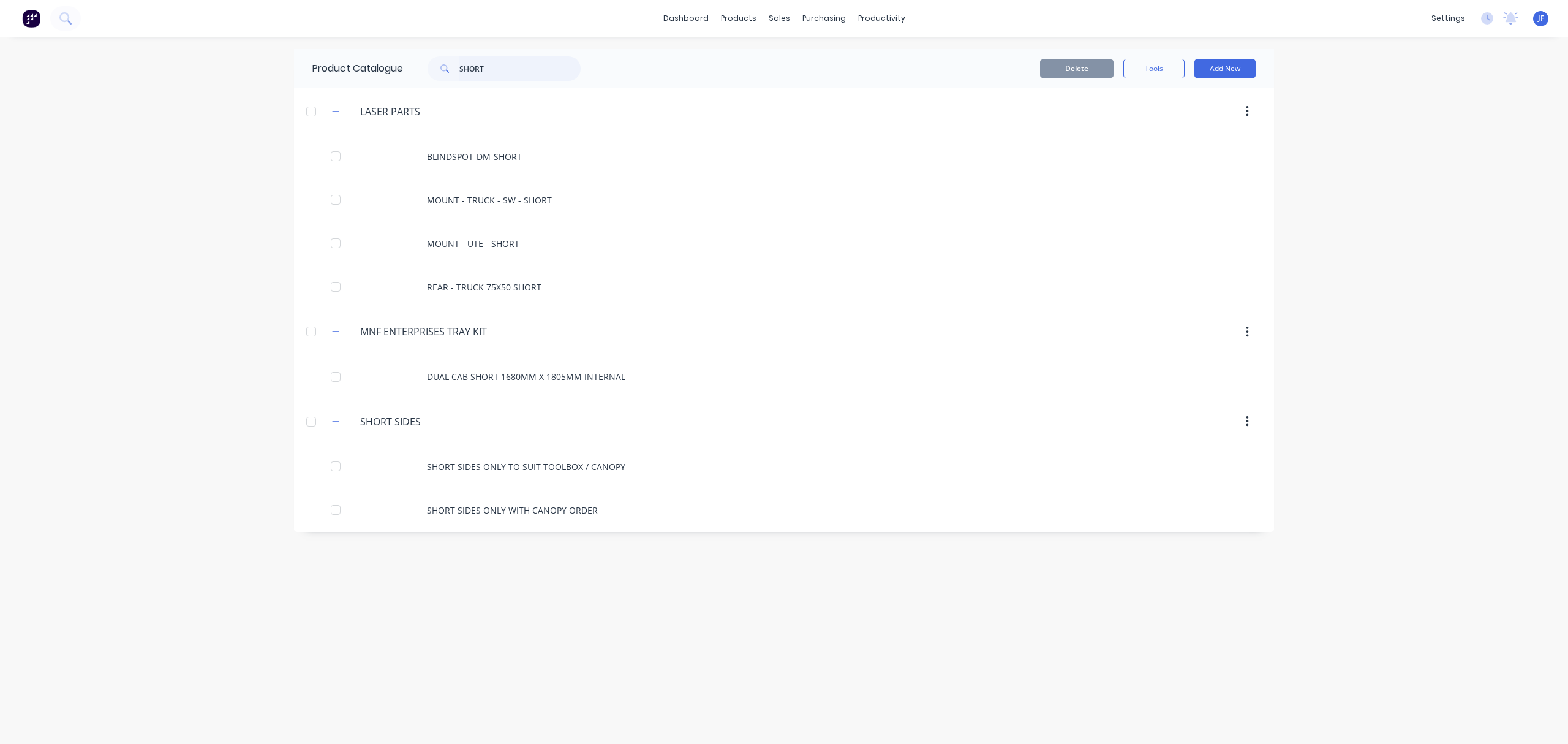
click at [545, 67] on input "SHORT" at bounding box center [520, 69] width 121 height 24
type input "S"
type input "H"
type input "B"
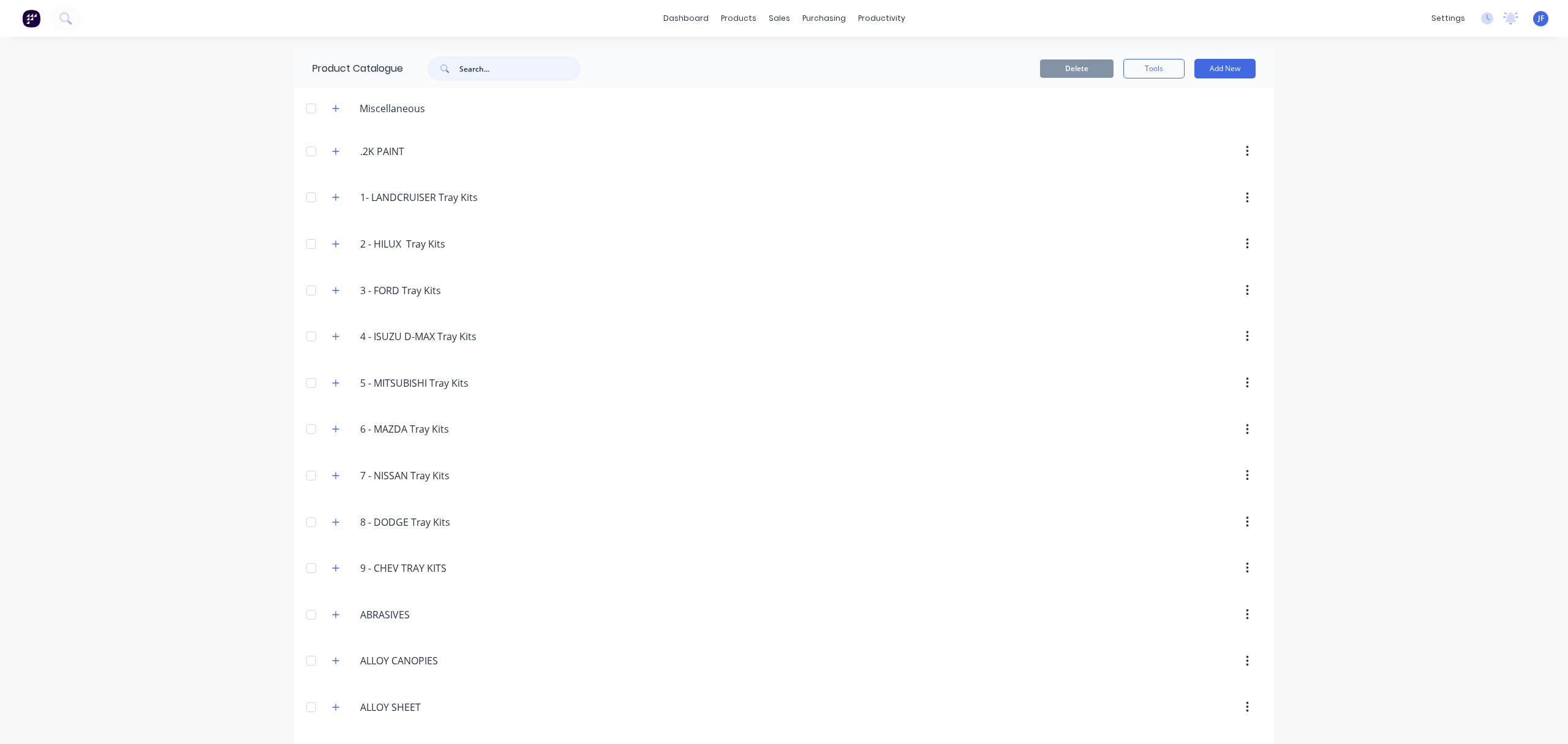
type input "H"
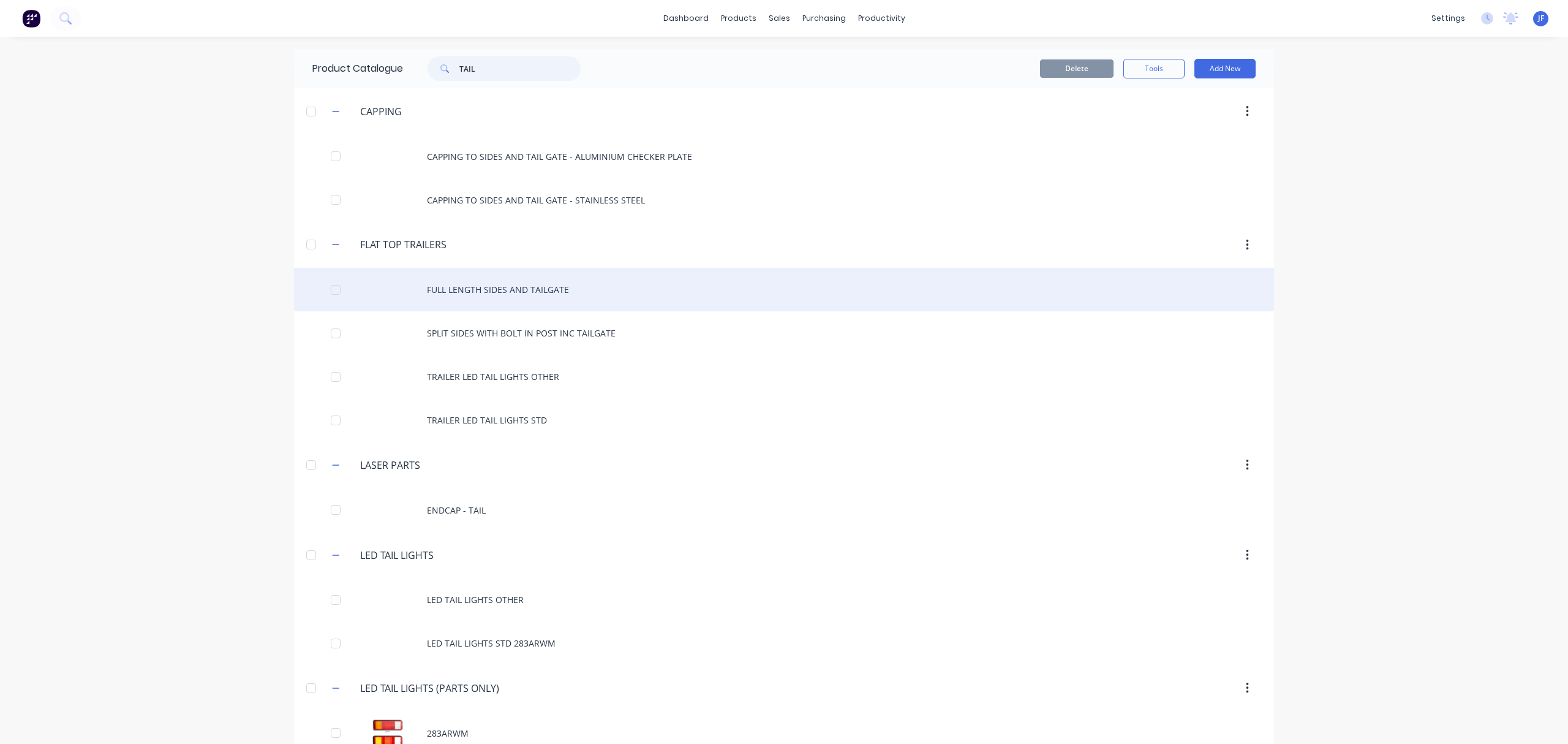
type input "TAIL"
click at [505, 293] on div "FULL LENGTH SIDES AND TAILGATE" at bounding box center [784, 290] width 980 height 44
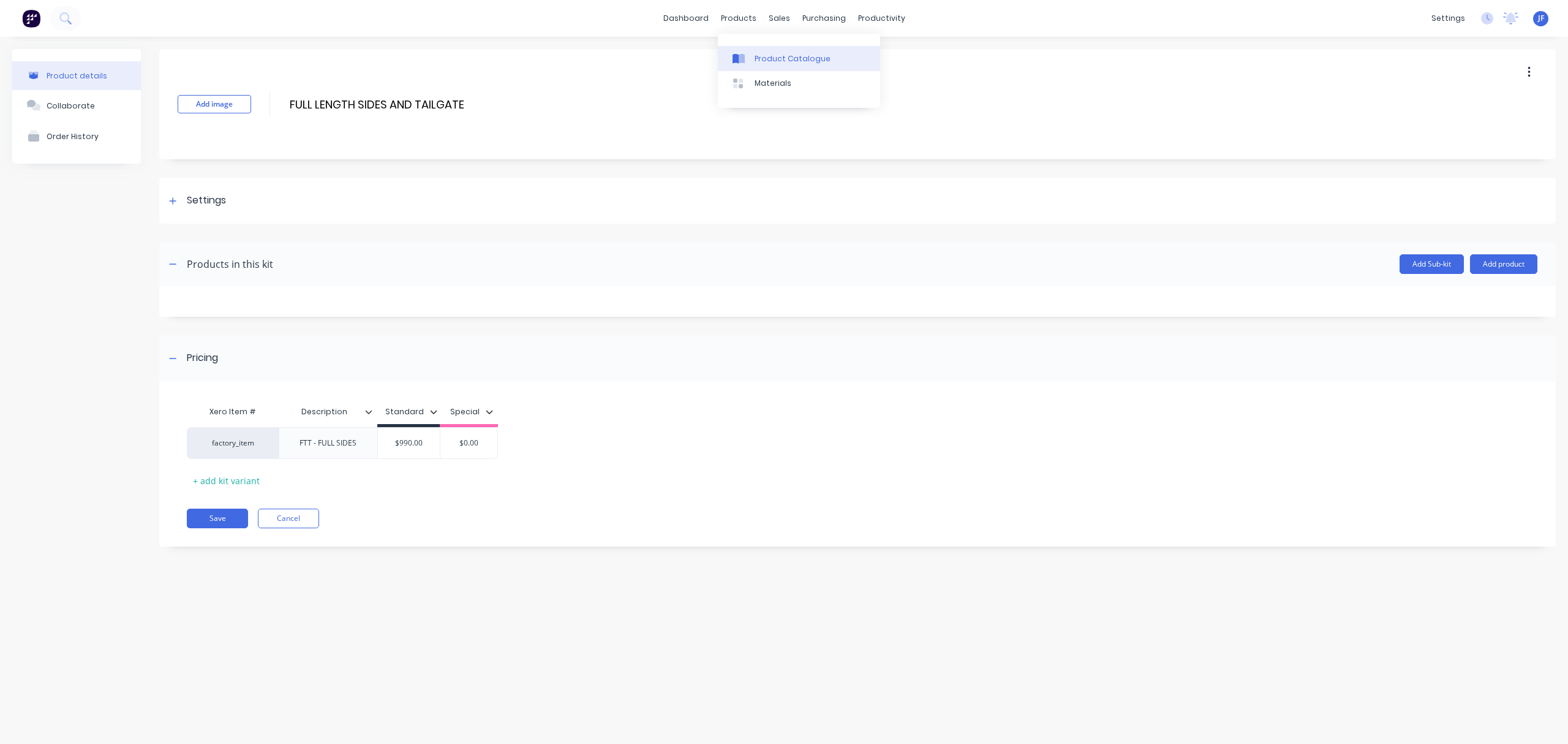
click at [777, 55] on div "Product Catalogue" at bounding box center [793, 59] width 76 height 11
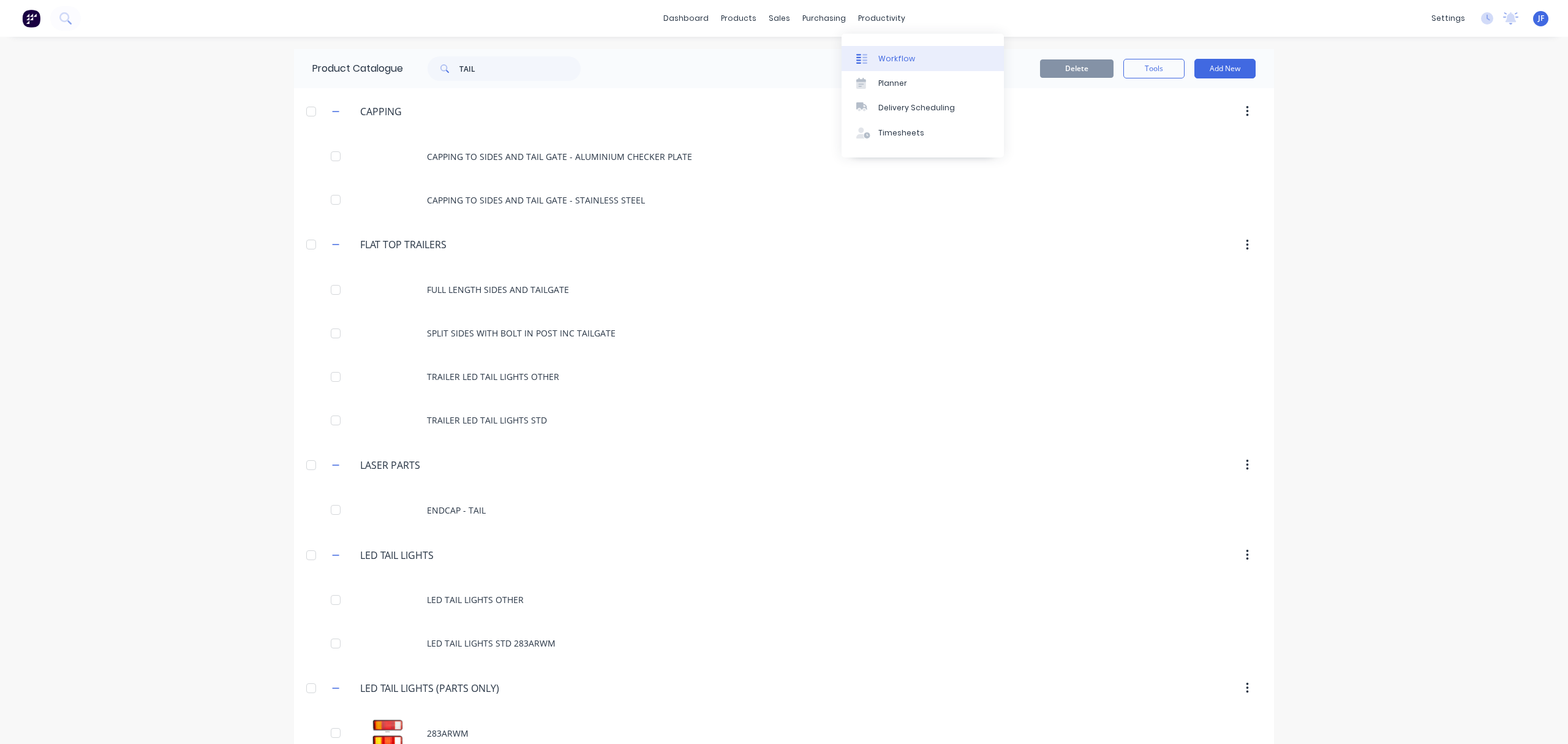
click at [893, 55] on div "Workflow" at bounding box center [896, 59] width 37 height 11
